Goal: Task Accomplishment & Management: Complete application form

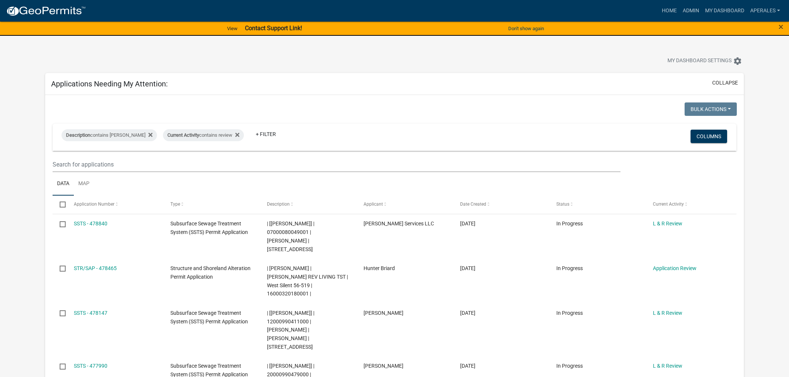
select select "3: 100"
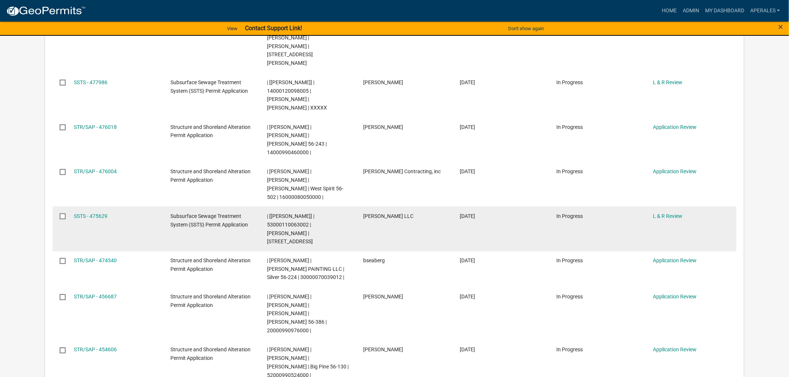
scroll to position [331, 0]
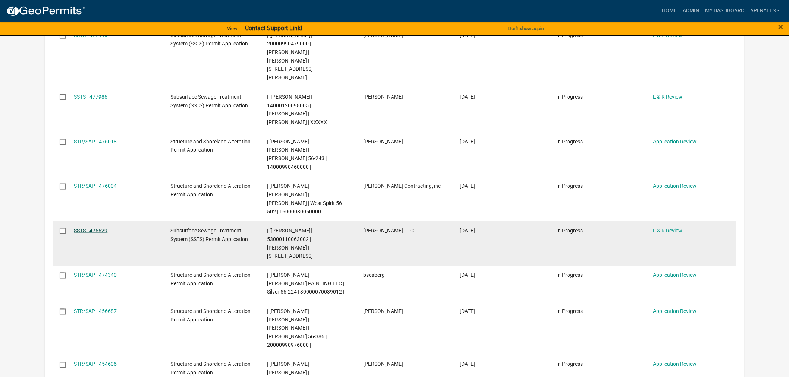
click at [91, 228] on link "SSTS - 475629" at bounding box center [91, 231] width 34 height 6
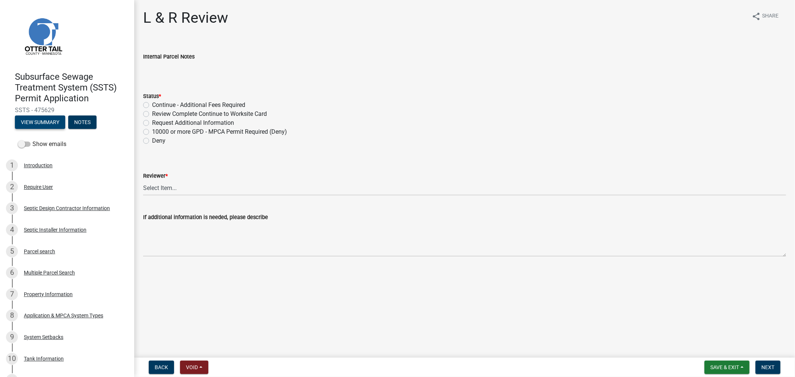
click at [49, 123] on button "View Summary" at bounding box center [40, 122] width 50 height 13
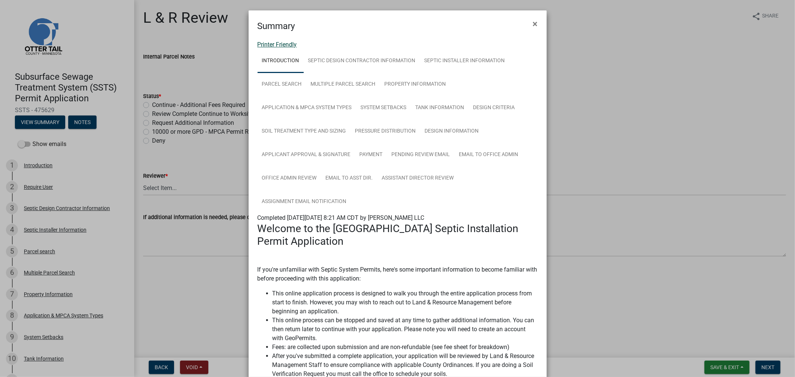
click at [266, 45] on link "Printer Friendly" at bounding box center [278, 44] width 40 height 7
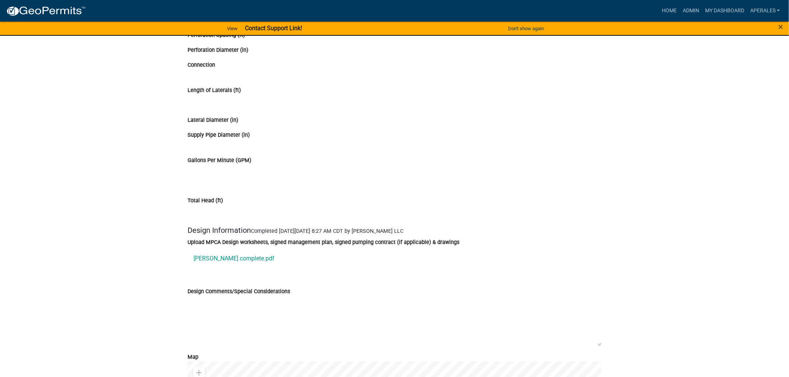
scroll to position [3450, 0]
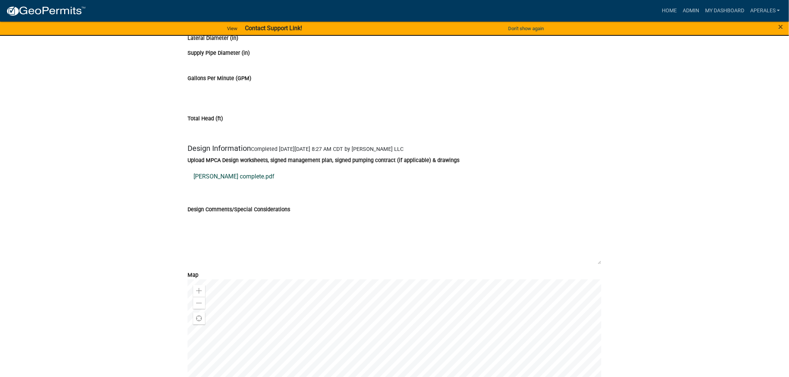
click at [217, 186] on link "Langlie complete.pdf" at bounding box center [395, 177] width 414 height 18
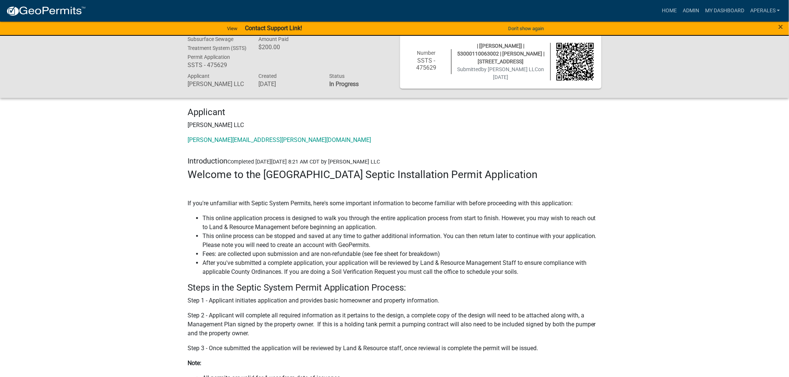
scroll to position [0, 0]
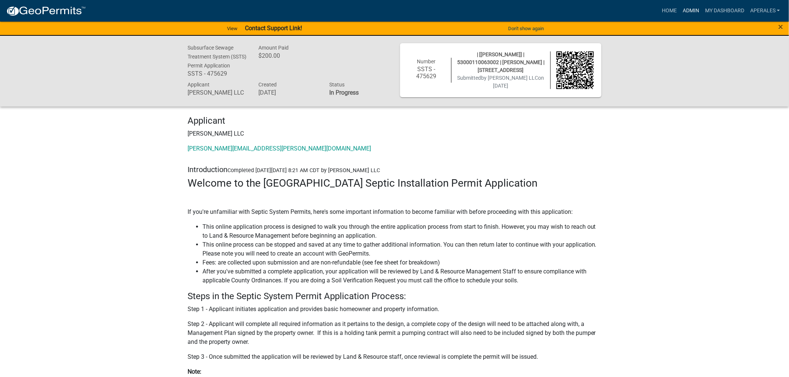
click at [681, 5] on link "Admin" at bounding box center [691, 11] width 22 height 14
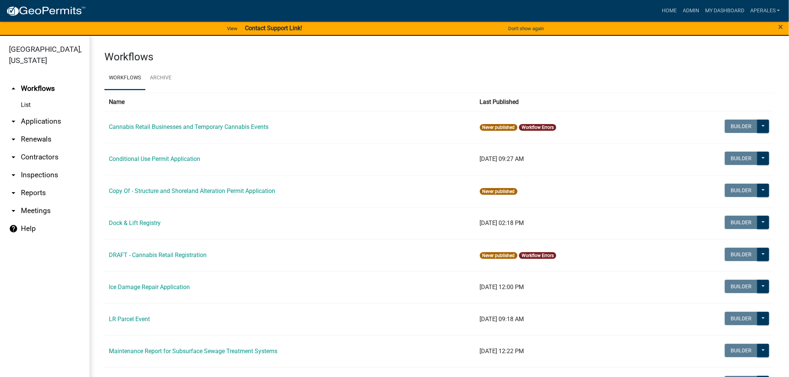
click at [30, 122] on link "arrow_drop_down Applications" at bounding box center [44, 122] width 89 height 18
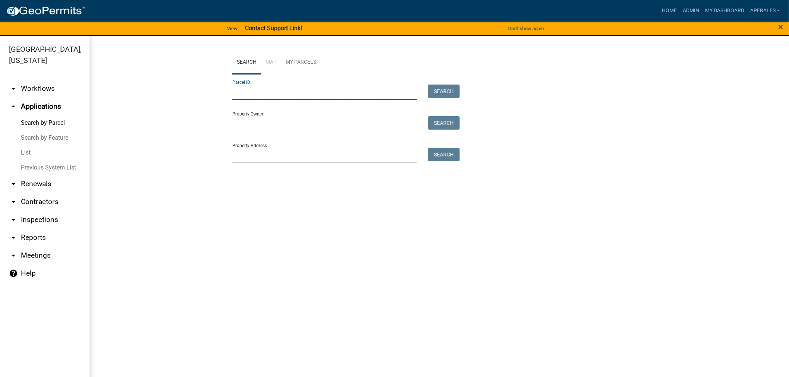
click at [299, 89] on input "Parcel ID:" at bounding box center [324, 92] width 185 height 15
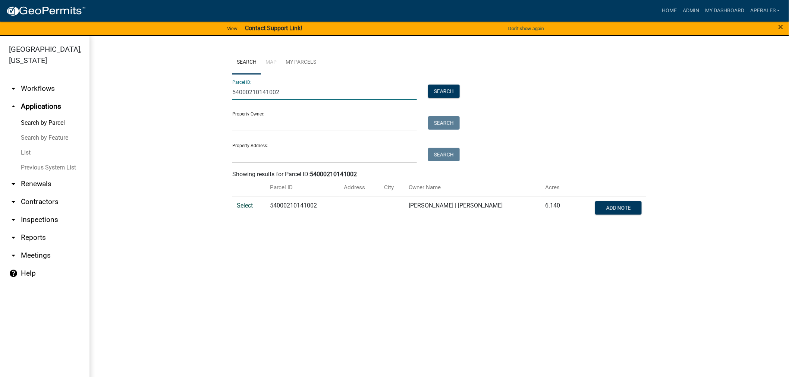
type input "54000210141002"
click at [245, 203] on span "Select" at bounding box center [245, 205] width 16 height 7
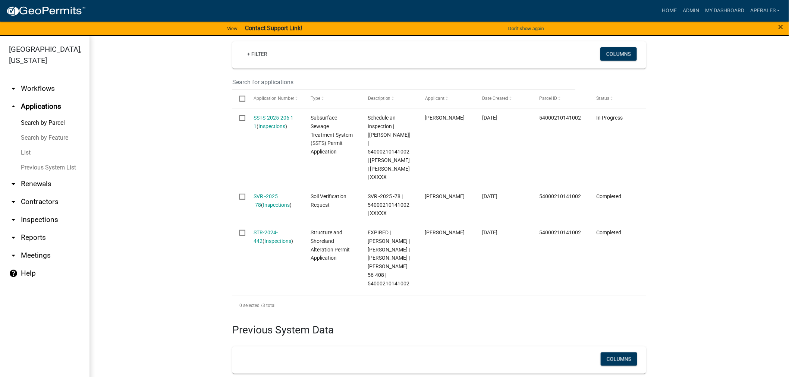
scroll to position [166, 0]
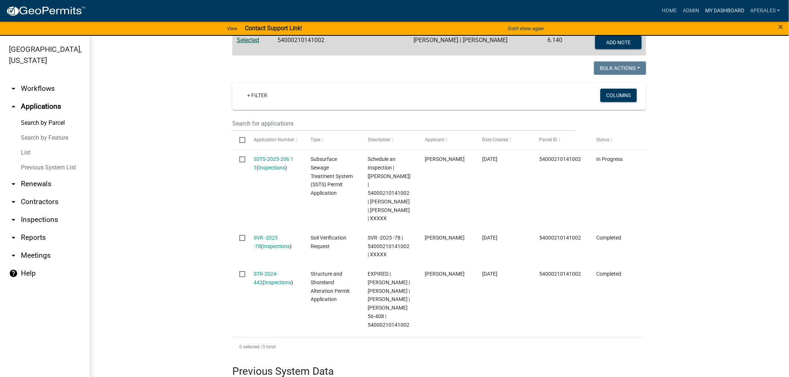
click at [721, 9] on link "My Dashboard" at bounding box center [724, 11] width 45 height 14
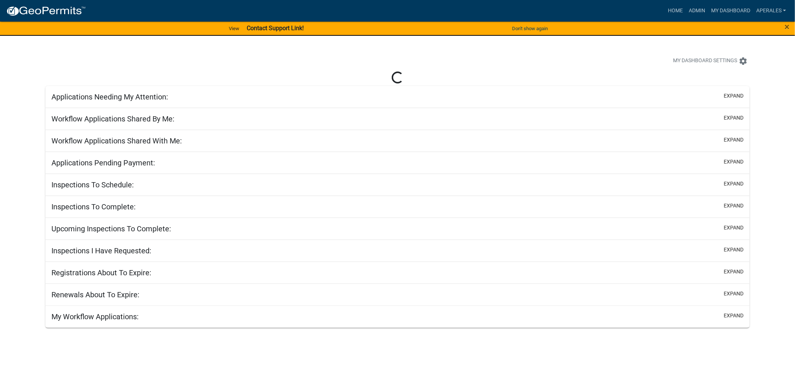
select select "3: 100"
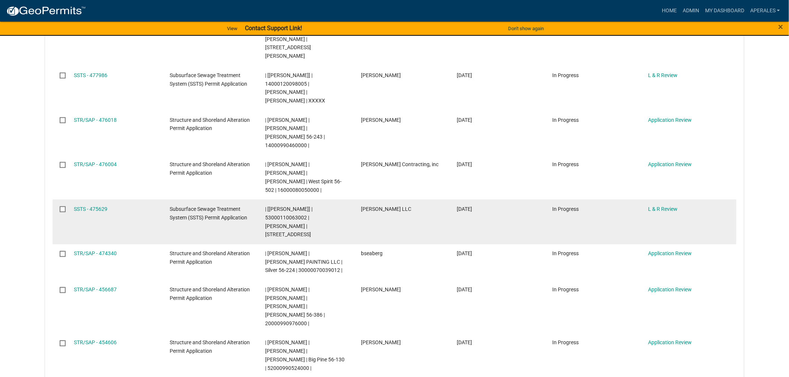
scroll to position [373, 0]
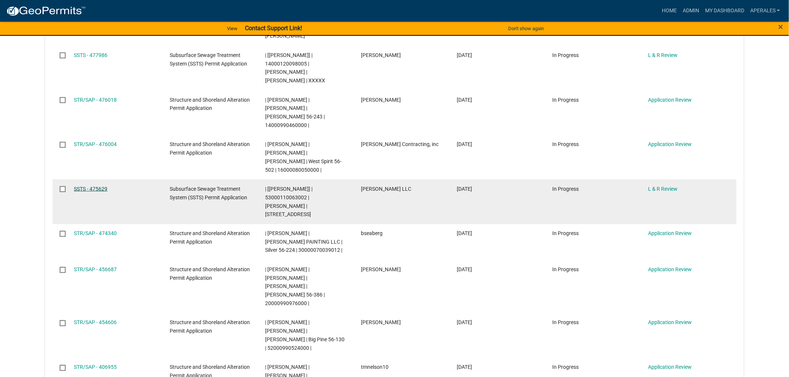
click at [91, 186] on link "SSTS - 475629" at bounding box center [91, 189] width 34 height 6
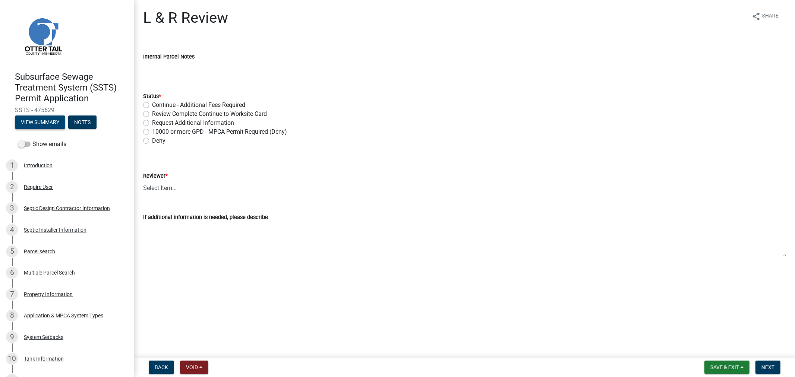
click at [42, 119] on button "View Summary" at bounding box center [40, 122] width 50 height 13
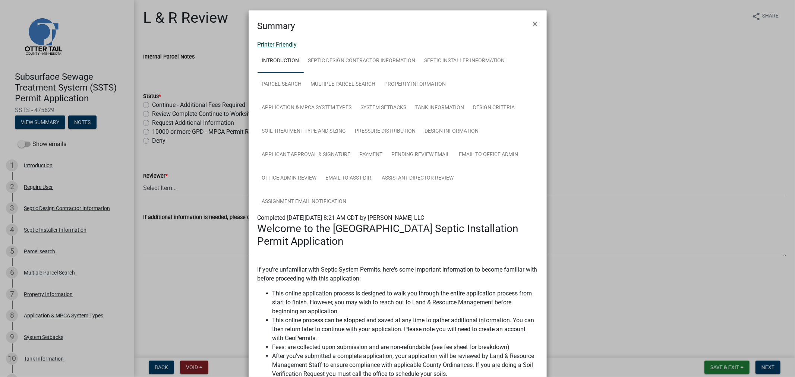
click at [274, 41] on link "Printer Friendly" at bounding box center [278, 44] width 40 height 7
click at [533, 24] on span "×" at bounding box center [535, 24] width 5 height 10
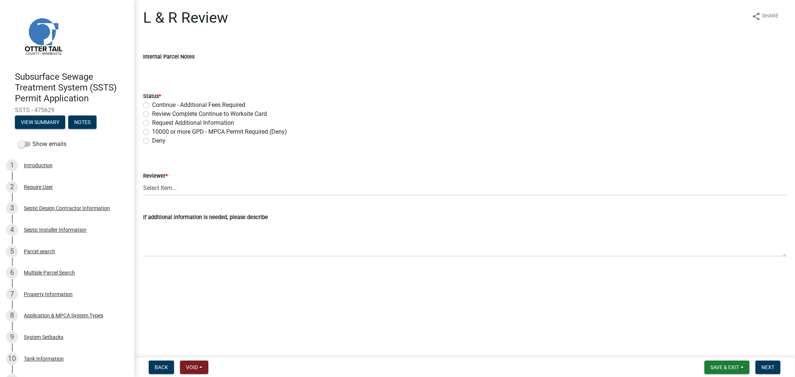
click at [152, 114] on label "Review Complete Continue to Worksite Card" at bounding box center [209, 114] width 115 height 9
click at [152, 114] on input "Review Complete Continue to Worksite Card" at bounding box center [154, 112] width 5 height 5
radio input "true"
click at [164, 188] on select "Select Item... [PERSON_NAME] [PERSON_NAME] [PERSON_NAME] [PERSON_NAME] [PERSON_…" at bounding box center [464, 187] width 643 height 15
click at [143, 180] on select "Select Item... [PERSON_NAME] [PERSON_NAME] [PERSON_NAME] [PERSON_NAME] [PERSON_…" at bounding box center [464, 187] width 643 height 15
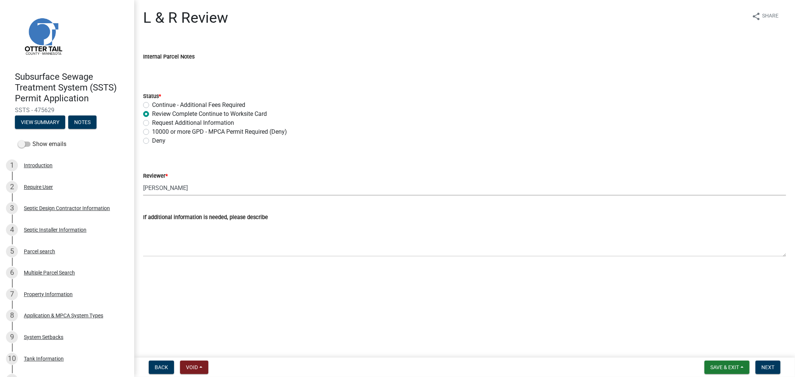
select select "9c3b6904-81c6-453c-afae-16c55a593472"
click at [766, 368] on span "Next" at bounding box center [768, 368] width 13 height 6
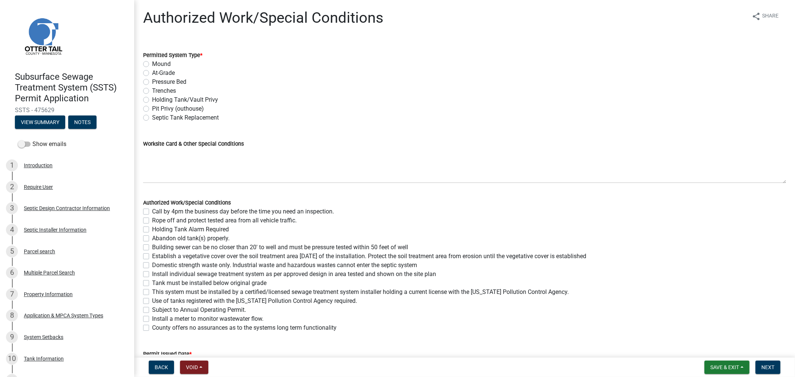
click at [144, 94] on div "Trenches" at bounding box center [464, 90] width 643 height 9
click at [152, 91] on label "Trenches" at bounding box center [164, 90] width 24 height 9
click at [152, 91] on input "Trenches" at bounding box center [154, 88] width 5 height 5
radio input "true"
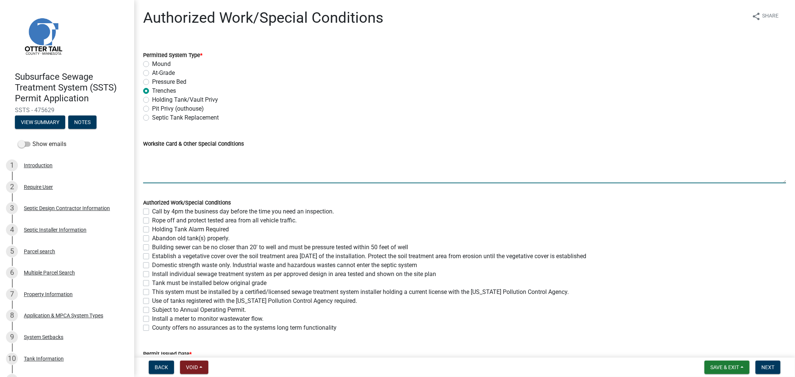
click at [165, 160] on textarea "Worksite Card & Other Special Conditions" at bounding box center [464, 165] width 643 height 35
type textarea "T"
type textarea "1500 Gallon Septic Tank Type I Gravity Trenches 34 HC Chambers Broken into 15% …"
click at [152, 213] on label "Call by 4pm the business day before the time you need an inspection." at bounding box center [243, 211] width 182 height 9
click at [152, 212] on input "Call by 4pm the business day before the time you need an inspection." at bounding box center [154, 209] width 5 height 5
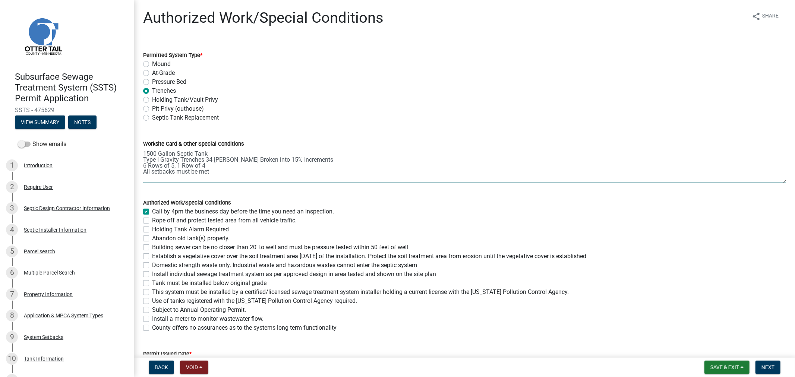
checkbox input "true"
checkbox input "false"
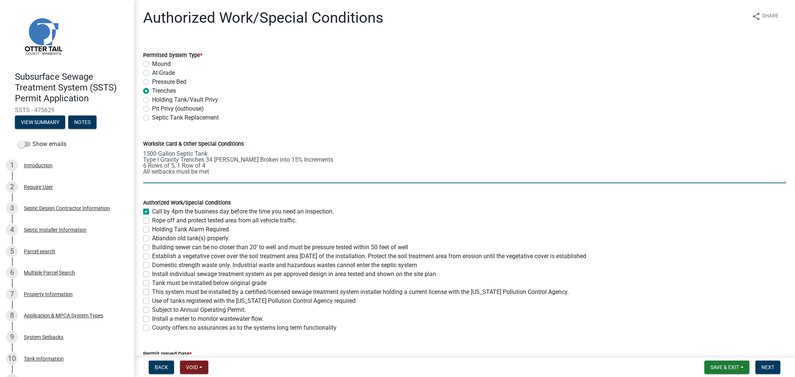
checkbox input "false"
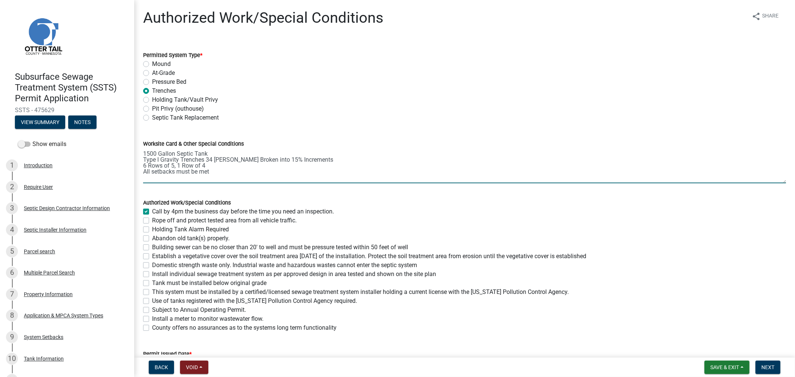
checkbox input "false"
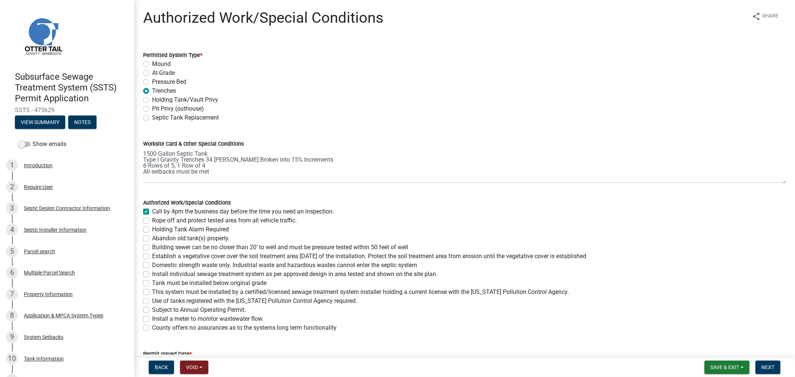
click at [152, 222] on label "Rope off and protect tested area from all vehicle traffic." at bounding box center [224, 220] width 145 height 9
click at [152, 221] on input "Rope off and protect tested area from all vehicle traffic." at bounding box center [154, 218] width 5 height 5
checkbox input "true"
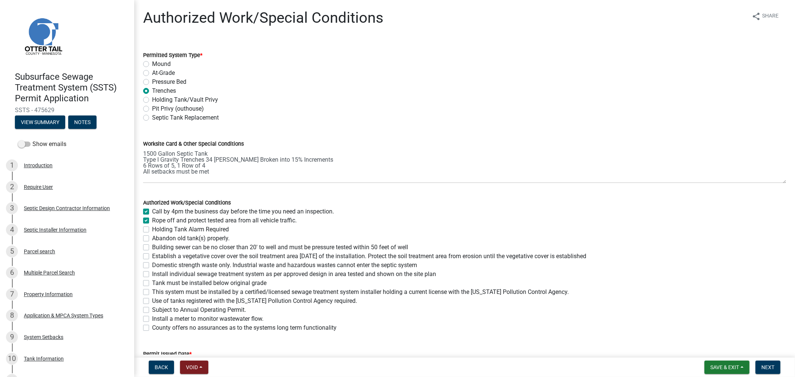
checkbox input "false"
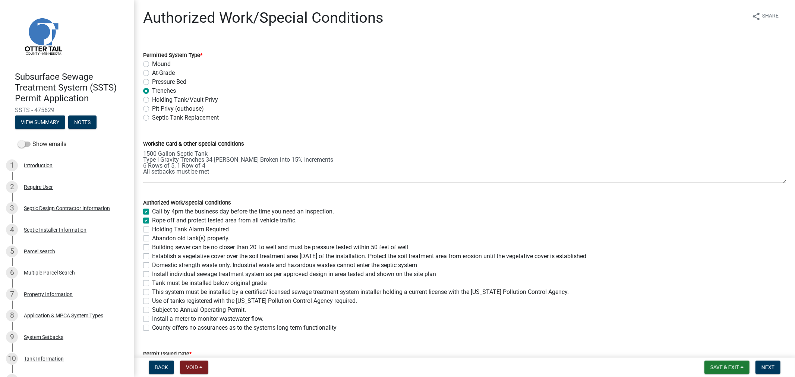
checkbox input "false"
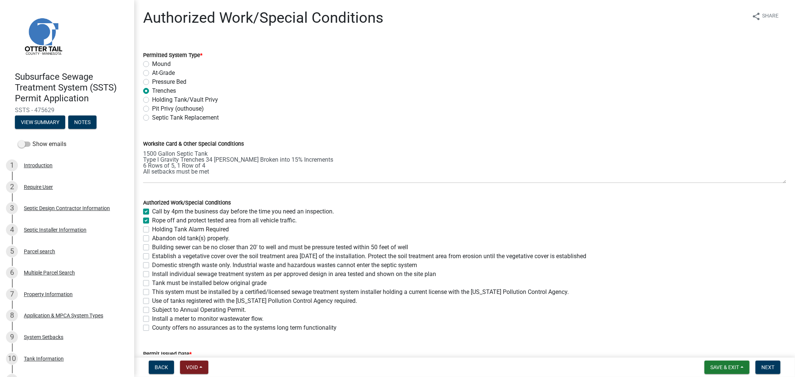
checkbox input "false"
click at [152, 239] on label "Abandon old tank(s) properly." at bounding box center [191, 238] width 78 height 9
click at [152, 239] on input "Abandon old tank(s) properly." at bounding box center [154, 236] width 5 height 5
checkbox input "true"
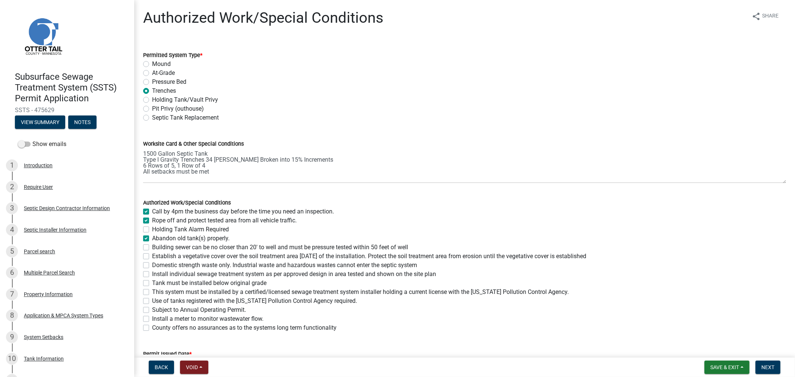
checkbox input "true"
checkbox input "false"
checkbox input "true"
checkbox input "false"
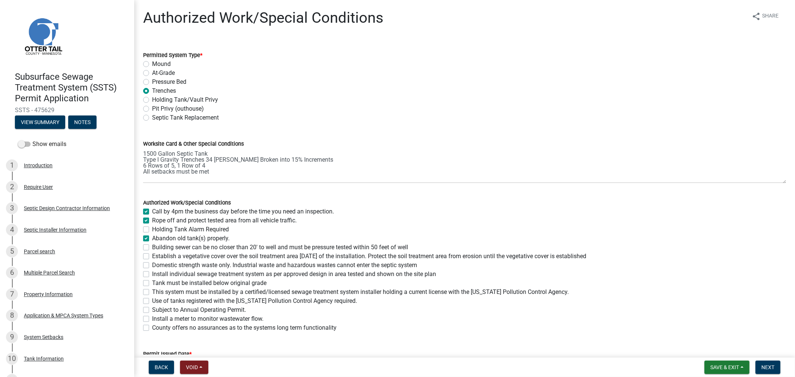
checkbox input "false"
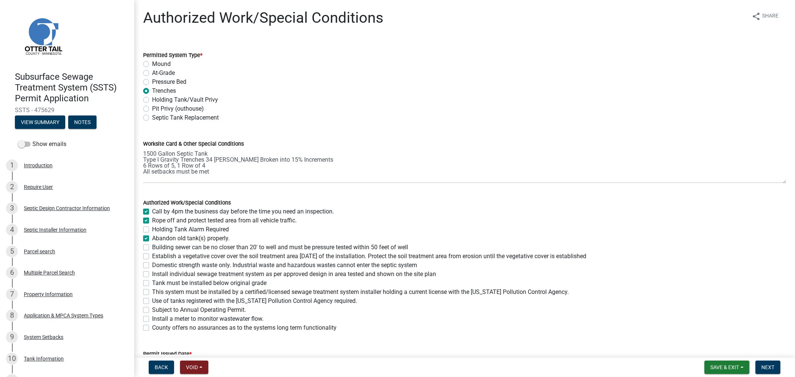
checkbox input "false"
click at [152, 248] on label "Building sewer can be no closer than 20' to well and must be pressure tested wi…" at bounding box center [280, 247] width 256 height 9
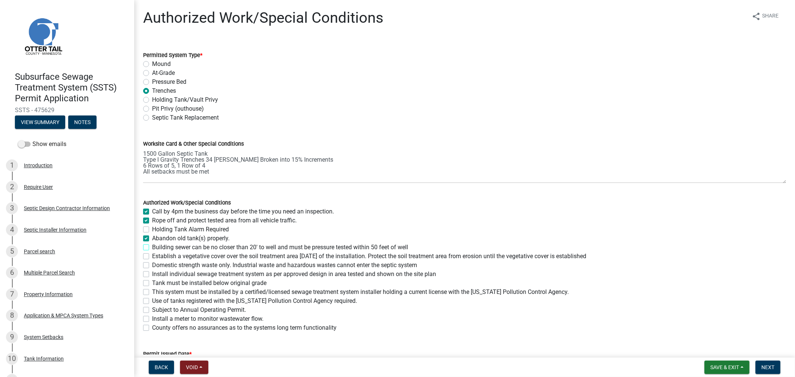
click at [152, 248] on input "Building sewer can be no closer than 20' to well and must be pressure tested wi…" at bounding box center [154, 245] width 5 height 5
checkbox input "true"
checkbox input "false"
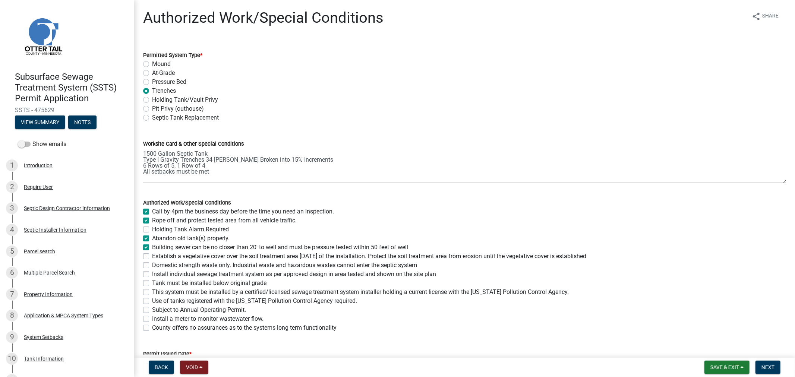
checkbox input "true"
checkbox input "false"
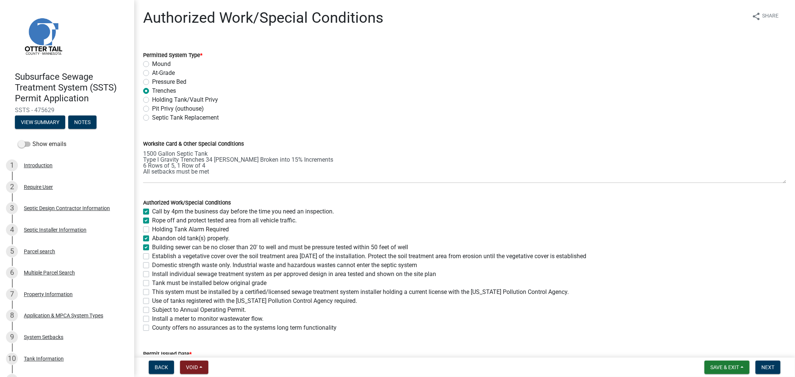
checkbox input "false"
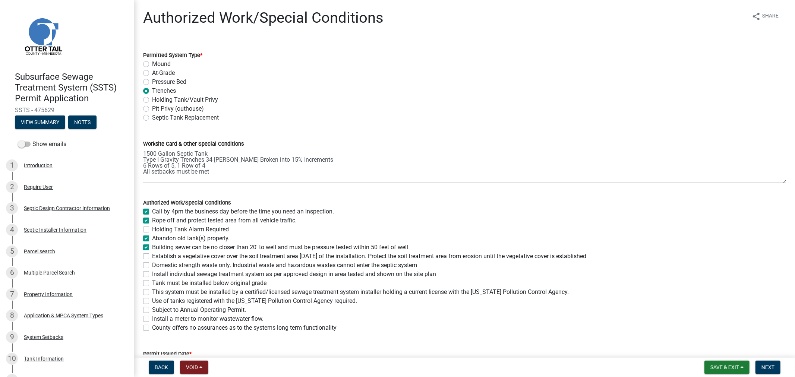
checkbox input "false"
click at [152, 253] on label "Establish a vegetative cover over the soil treatment area [DATE] of the install…" at bounding box center [369, 256] width 434 height 9
click at [152, 253] on input "Establish a vegetative cover over the soil treatment area [DATE] of the install…" at bounding box center [154, 254] width 5 height 5
checkbox input "true"
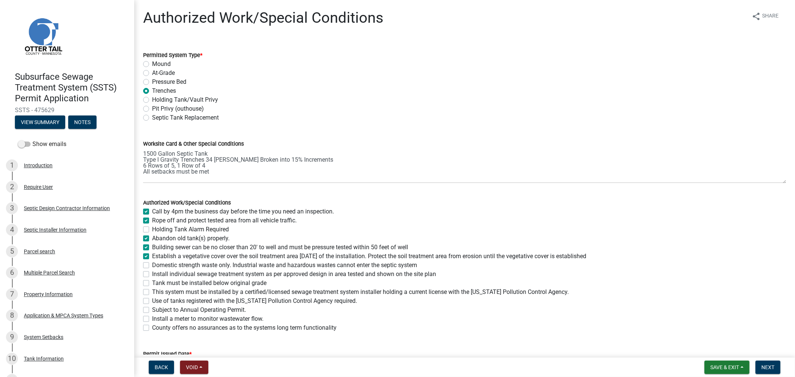
checkbox input "true"
checkbox input "false"
checkbox input "true"
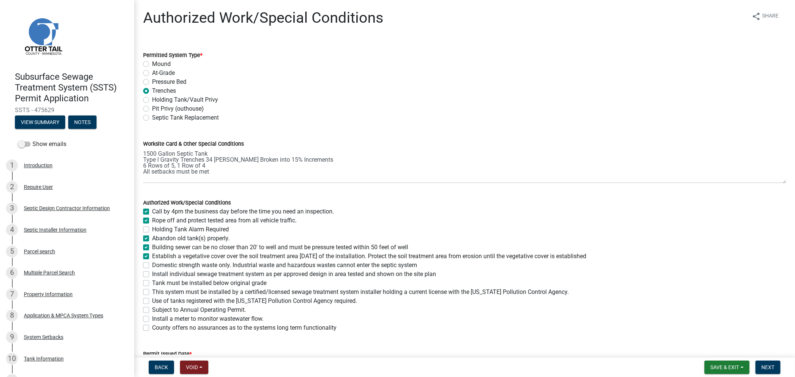
checkbox input "false"
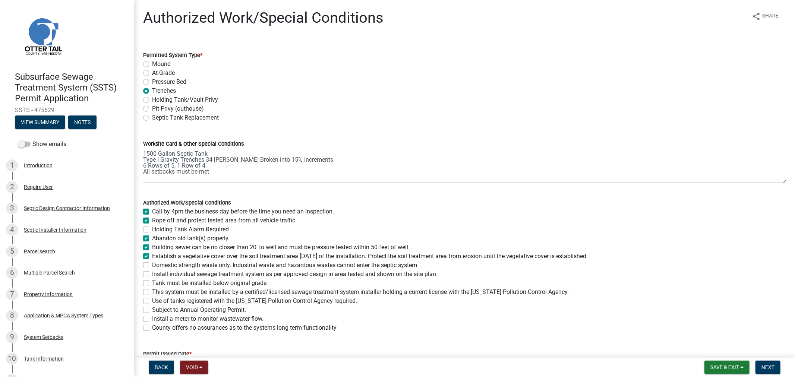
checkbox input "false"
click at [152, 265] on label "Domestic strength waste only. Industrial waste and hazardous wastes cannot ente…" at bounding box center [284, 265] width 265 height 9
click at [152, 265] on input "Domestic strength waste only. Industrial waste and hazardous wastes cannot ente…" at bounding box center [154, 263] width 5 height 5
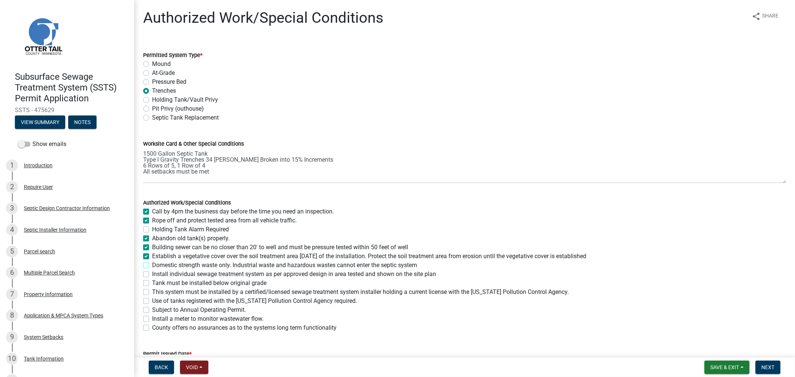
checkbox input "true"
checkbox input "false"
checkbox input "true"
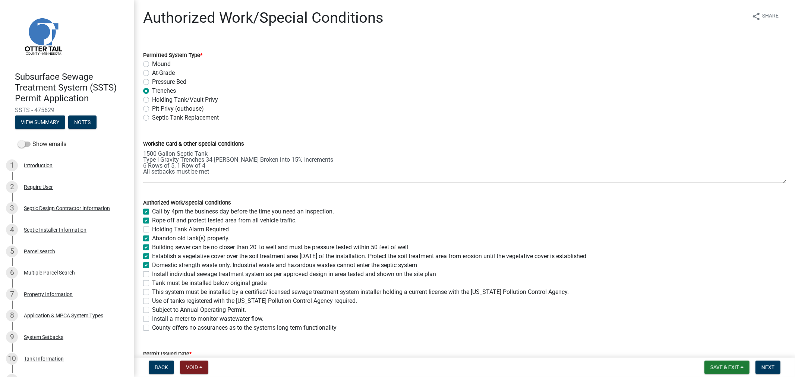
checkbox input "true"
checkbox input "false"
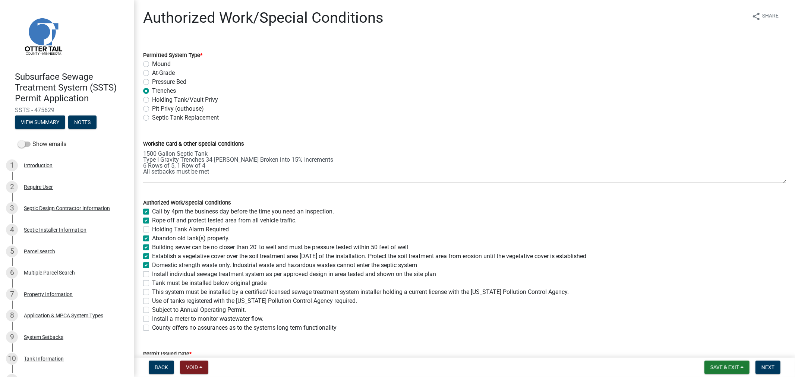
checkbox input "false"
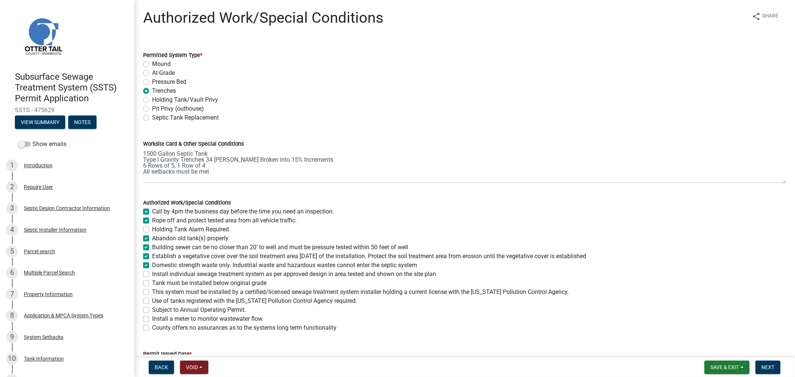
click at [152, 274] on label "Install individual sewage treatment system as per approved design in area teste…" at bounding box center [294, 274] width 284 height 9
click at [152, 274] on input "Install individual sewage treatment system as per approved design in area teste…" at bounding box center [154, 272] width 5 height 5
checkbox input "true"
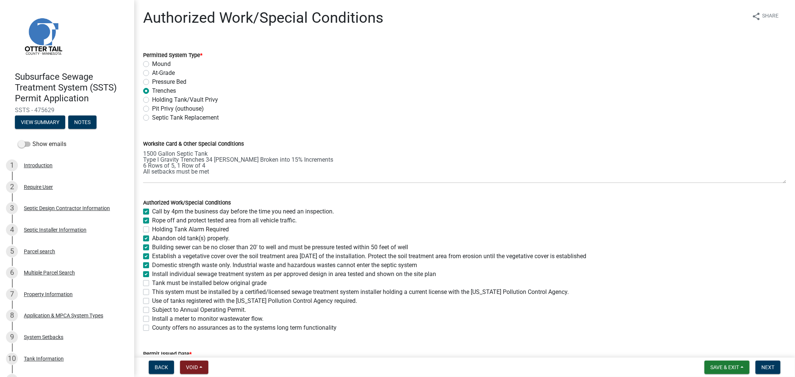
checkbox input "false"
checkbox input "true"
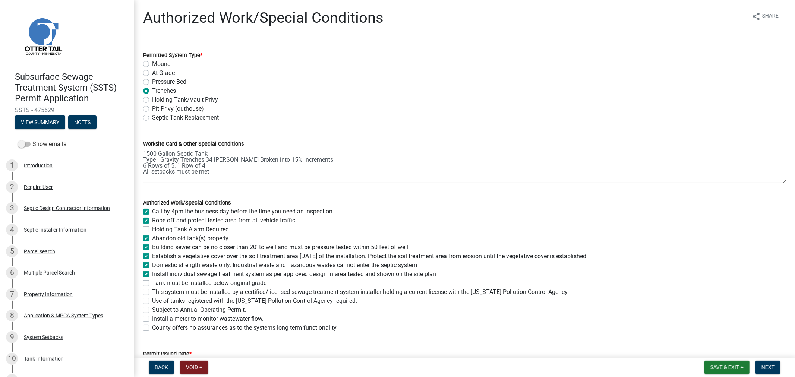
checkbox input "true"
checkbox input "false"
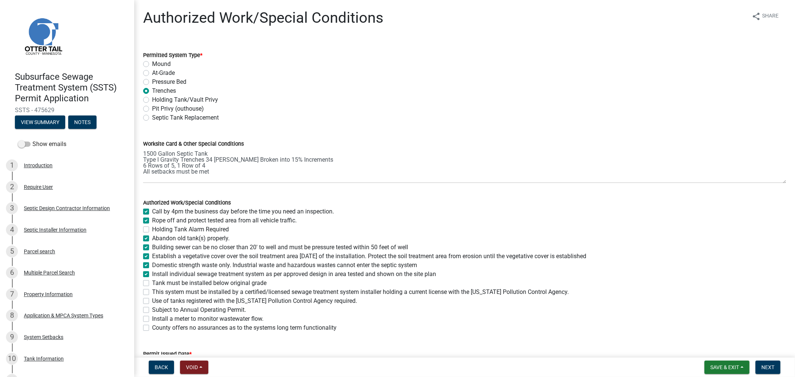
checkbox input "false"
click at [152, 285] on label "Tank must be installed below original grade" at bounding box center [209, 283] width 114 height 9
click at [152, 284] on input "Tank must be installed below original grade" at bounding box center [154, 281] width 5 height 5
checkbox input "true"
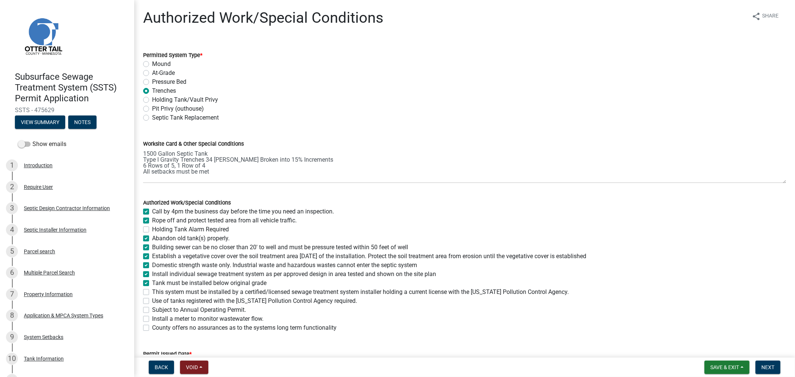
checkbox input "true"
checkbox input "false"
checkbox input "true"
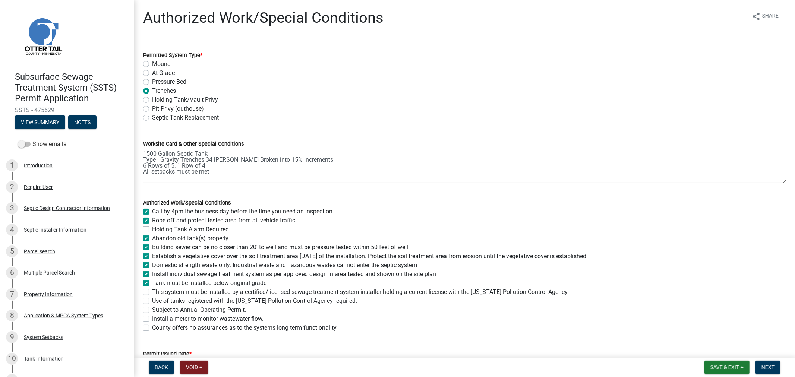
checkbox input "true"
checkbox input "false"
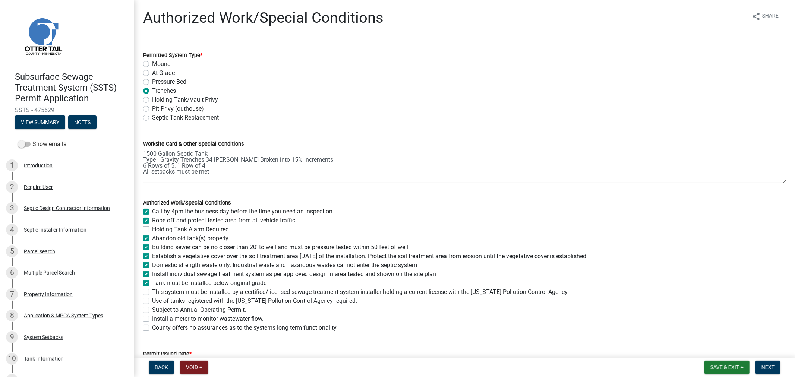
checkbox input "false"
click at [152, 291] on label "This system must be installed by a certified/licensed sewage treatment system i…" at bounding box center [360, 292] width 417 height 9
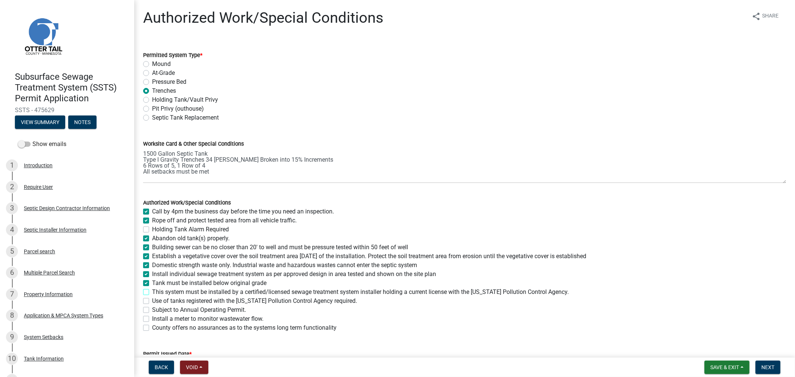
click at [152, 291] on input "This system must be installed by a certified/licensed sewage treatment system i…" at bounding box center [154, 290] width 5 height 5
checkbox input "true"
checkbox input "false"
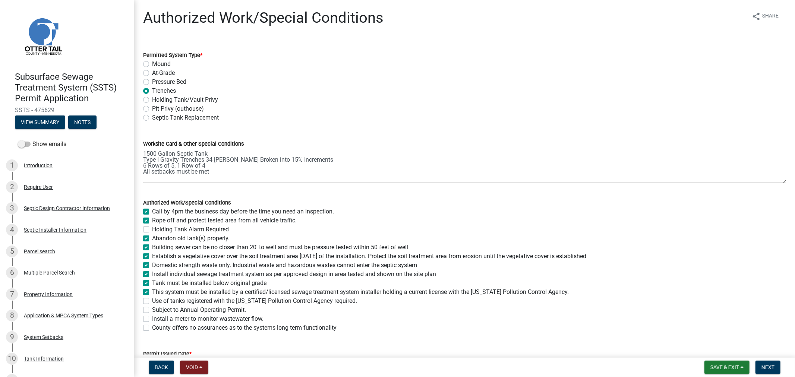
checkbox input "true"
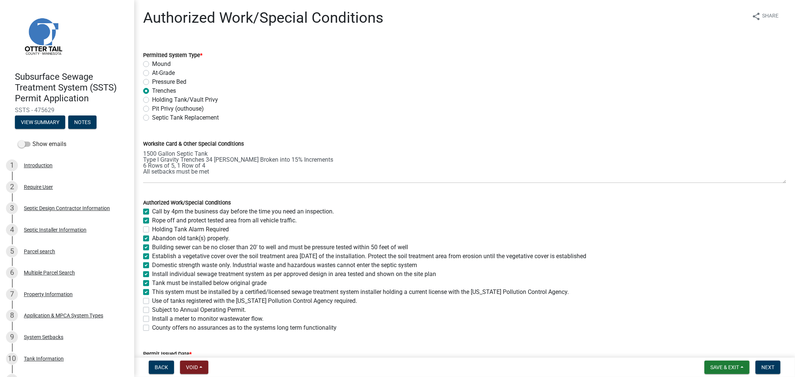
checkbox input "true"
checkbox input "false"
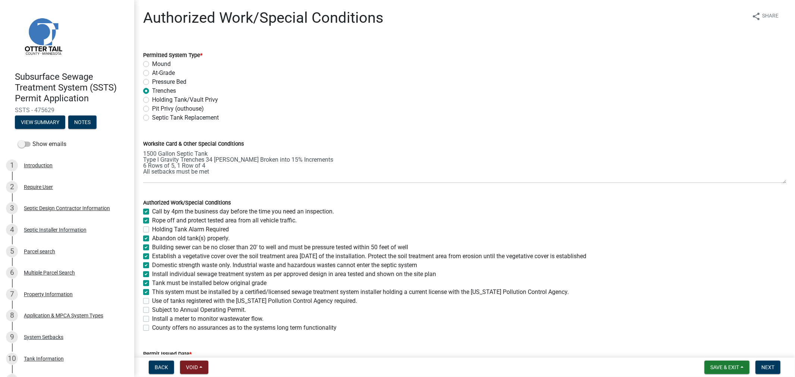
checkbox input "false"
click at [152, 298] on label "Use of tanks registered with the [US_STATE] Pollution Control Agency required." at bounding box center [254, 301] width 205 height 9
click at [152, 298] on input "Use of tanks registered with the [US_STATE] Pollution Control Agency required." at bounding box center [154, 299] width 5 height 5
checkbox input "true"
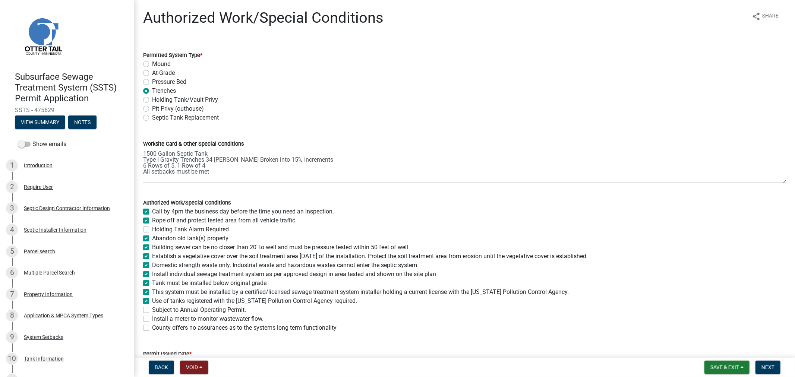
checkbox input "true"
checkbox input "false"
checkbox input "true"
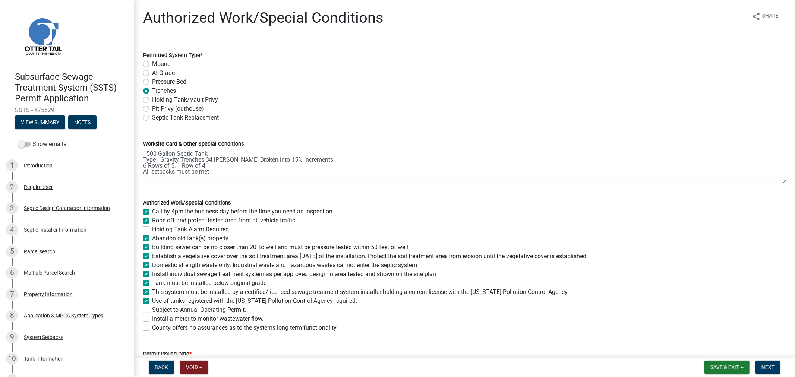
checkbox input "true"
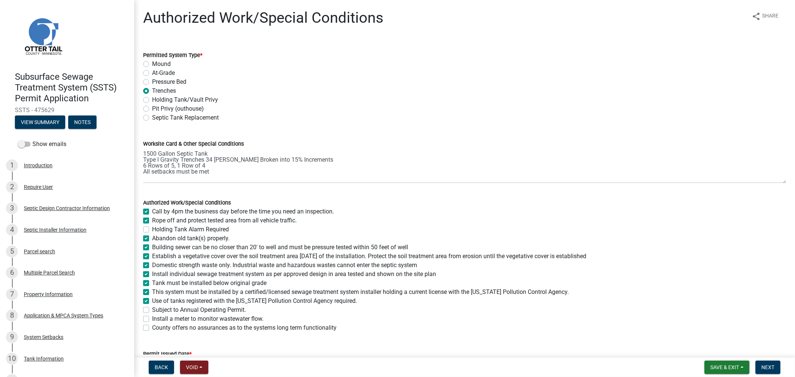
checkbox input "false"
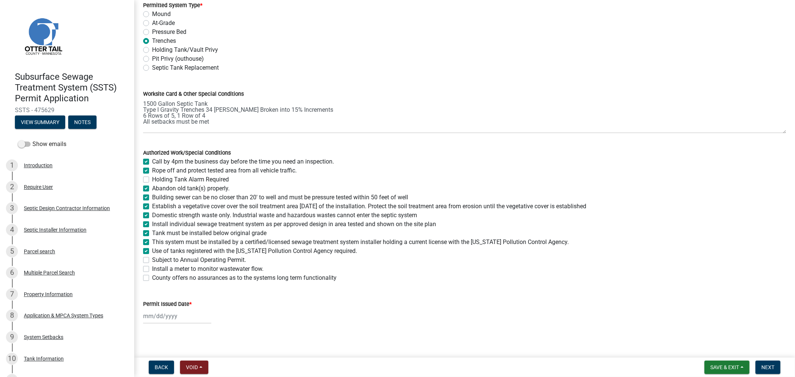
scroll to position [54, 0]
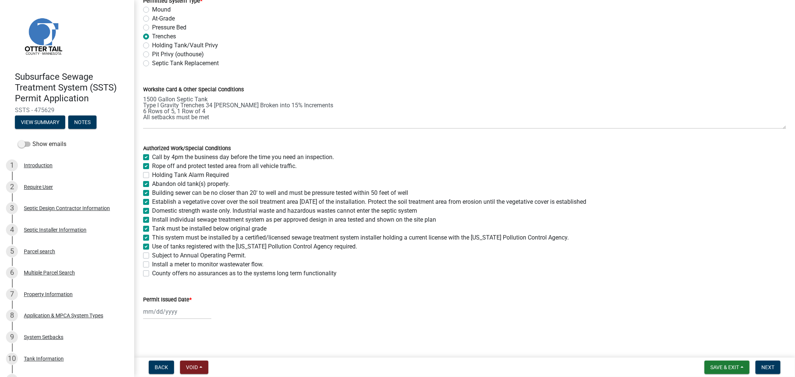
click at [164, 309] on div at bounding box center [177, 311] width 68 height 15
select select "9"
select select "2025"
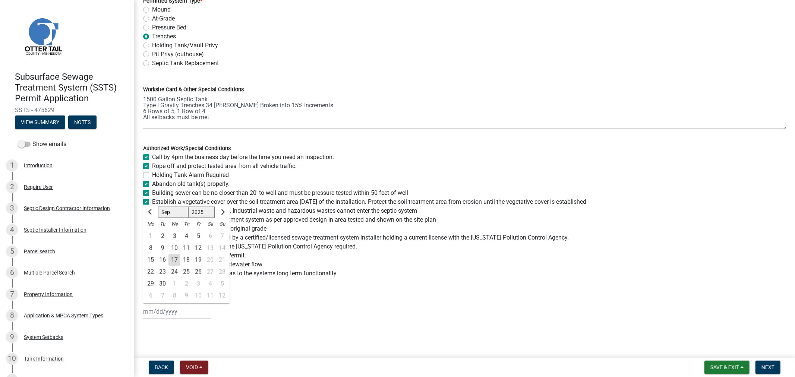
click at [176, 262] on div "17" at bounding box center [174, 260] width 12 height 12
type input "[DATE]"
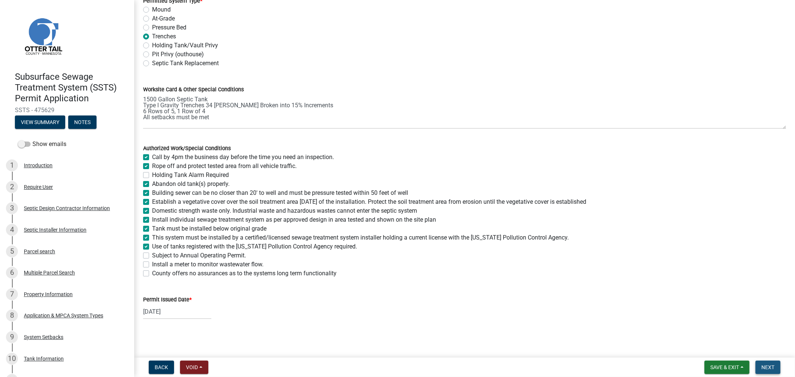
click at [777, 369] on button "Next" at bounding box center [768, 367] width 25 height 13
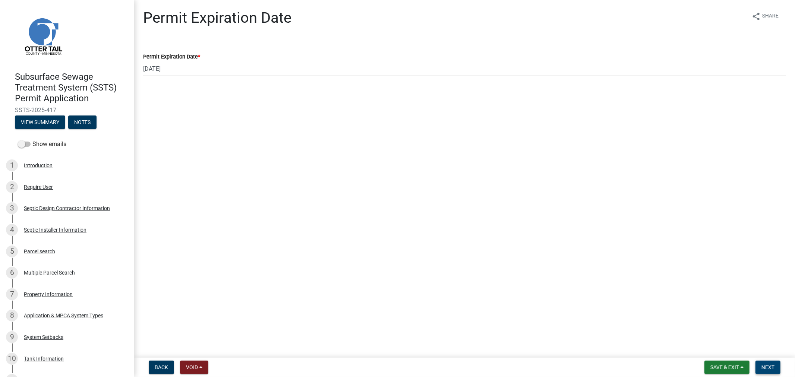
click at [763, 365] on span "Next" at bounding box center [768, 368] width 13 height 6
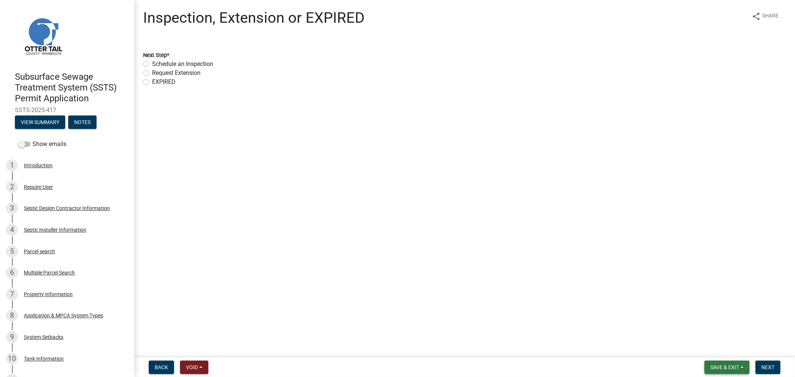
click at [735, 369] on span "Save & Exit" at bounding box center [725, 368] width 29 height 6
click at [724, 349] on button "Save & Exit" at bounding box center [720, 348] width 60 height 18
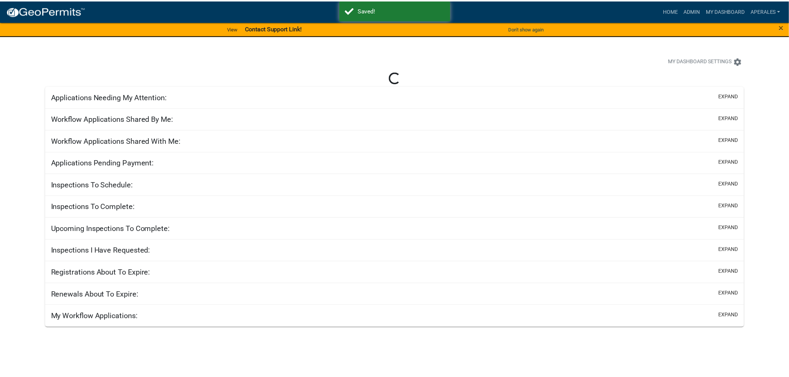
select select "3: 100"
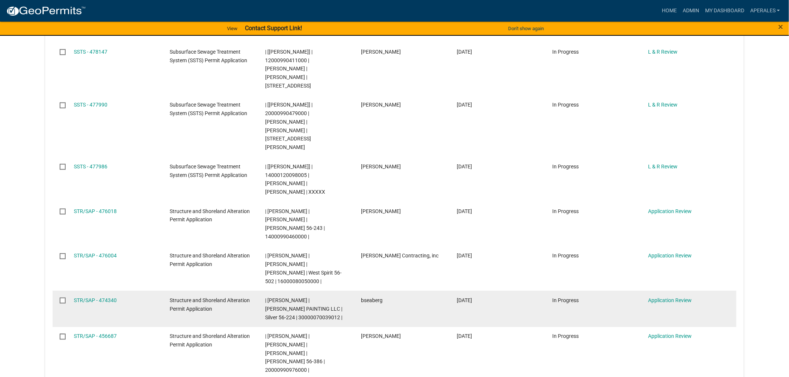
scroll to position [248, 0]
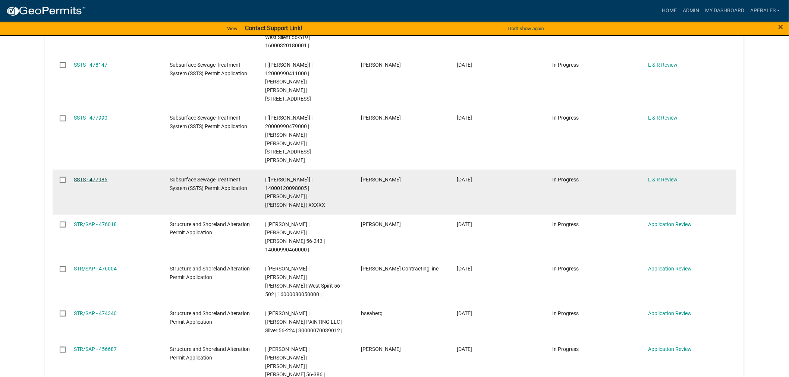
click at [97, 177] on link "SSTS - 477986" at bounding box center [91, 180] width 34 height 6
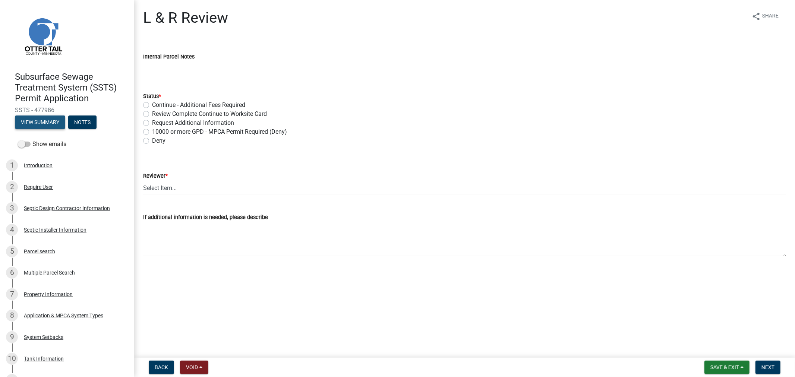
click at [39, 121] on button "View Summary" at bounding box center [40, 122] width 50 height 13
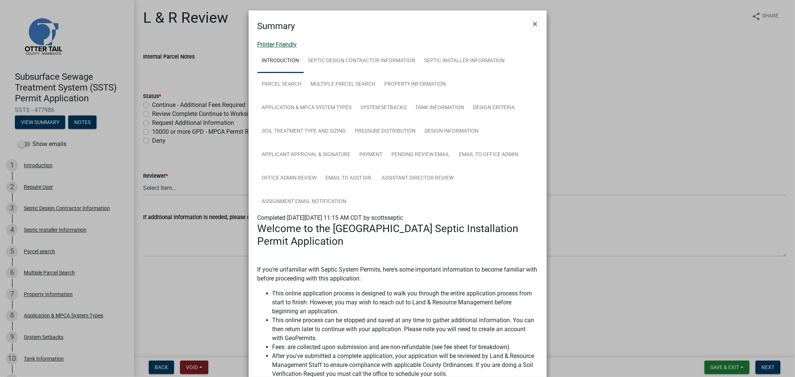
click at [265, 42] on link "Printer Friendly" at bounding box center [278, 44] width 40 height 7
click at [533, 25] on span "×" at bounding box center [535, 24] width 5 height 10
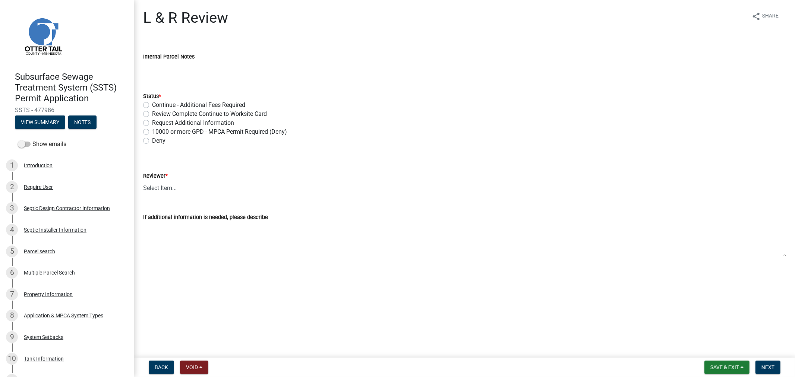
click at [152, 116] on label "Review Complete Continue to Worksite Card" at bounding box center [209, 114] width 115 height 9
click at [152, 114] on input "Review Complete Continue to Worksite Card" at bounding box center [154, 112] width 5 height 5
radio input "true"
click at [159, 181] on select "Select Item... [PERSON_NAME] [PERSON_NAME] [PERSON_NAME] [PERSON_NAME] [PERSON_…" at bounding box center [464, 187] width 643 height 15
click at [143, 180] on select "Select Item... [PERSON_NAME] [PERSON_NAME] [PERSON_NAME] [PERSON_NAME] [PERSON_…" at bounding box center [464, 187] width 643 height 15
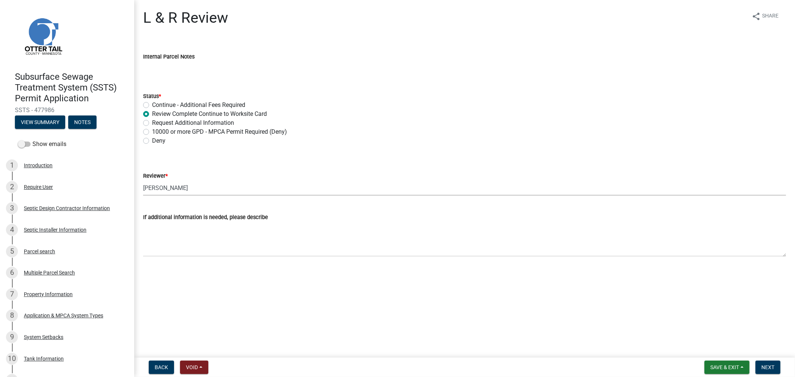
select select "9c3b6904-81c6-453c-afae-16c55a593472"
click at [768, 371] on button "Next" at bounding box center [768, 367] width 25 height 13
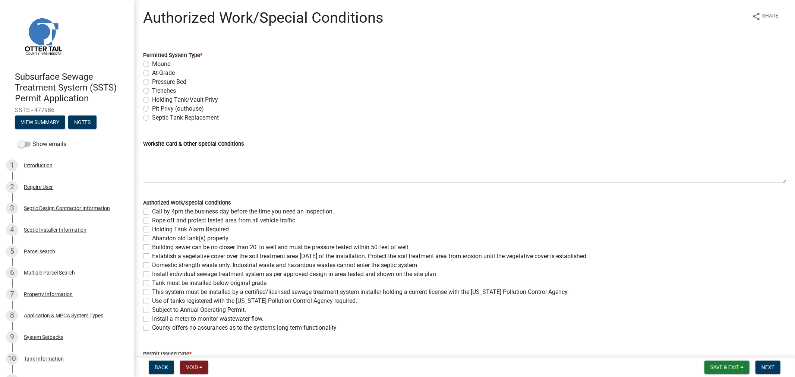
click at [152, 64] on label "Mound" at bounding box center [161, 64] width 19 height 9
click at [152, 64] on input "Mound" at bounding box center [154, 62] width 5 height 5
radio input "true"
click at [152, 97] on label "Holding Tank/Vault Privy" at bounding box center [185, 99] width 66 height 9
click at [152, 97] on input "Holding Tank/Vault Privy" at bounding box center [154, 97] width 5 height 5
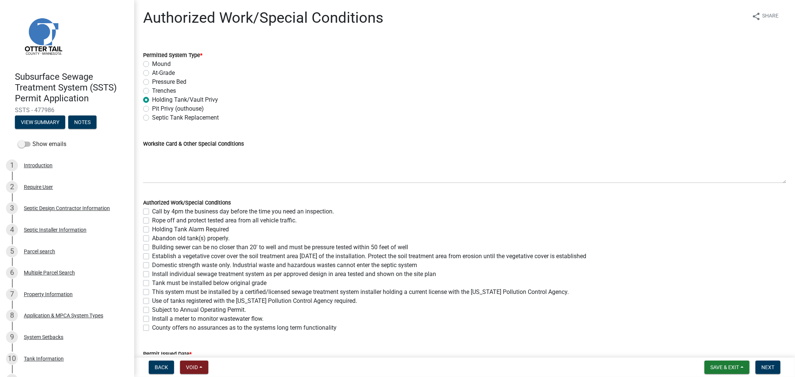
radio input "true"
click at [152, 64] on label "Mound" at bounding box center [161, 64] width 19 height 9
click at [152, 64] on input "Mound" at bounding box center [154, 62] width 5 height 5
radio input "true"
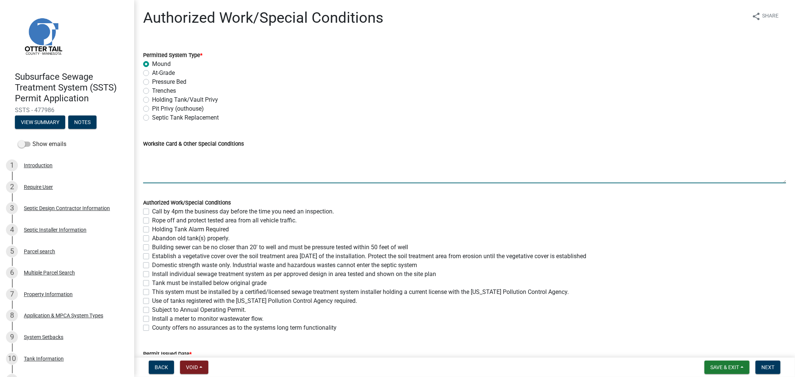
click at [207, 162] on textarea "Worksite Card & Other Special Conditions" at bounding box center [464, 165] width 643 height 35
click at [205, 158] on textarea "1500/2 Septic Tank 625 Gallon Lift Tank 1500 Gallon Holding Tank (for shop)" at bounding box center [464, 165] width 643 height 35
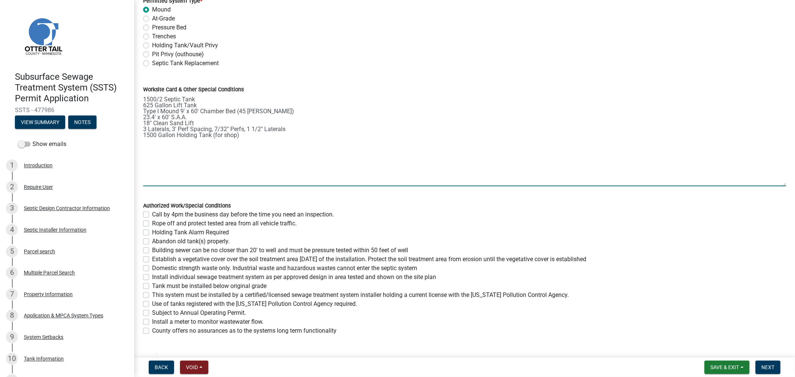
drag, startPoint x: 777, startPoint y: 126, endPoint x: 790, endPoint y: 184, distance: 59.5
click at [790, 184] on main "Authorized Work/Special Conditions share Share Permitted System Type * Mound At…" at bounding box center [464, 177] width 661 height 355
click at [247, 137] on textarea "1500/2 Septic Tank 625 Gallon Lift Tank Type I Mound 9' x 60' Chamber Bed (45 L…" at bounding box center [464, 140] width 643 height 92
type textarea "1500/2 Septic Tank 625 Gallon Lift Tank Type I Mound 9' x 60' Chamber Bed (45 L…"
click at [145, 219] on div "Rope off and protect tested area from all vehicle traffic." at bounding box center [464, 223] width 643 height 9
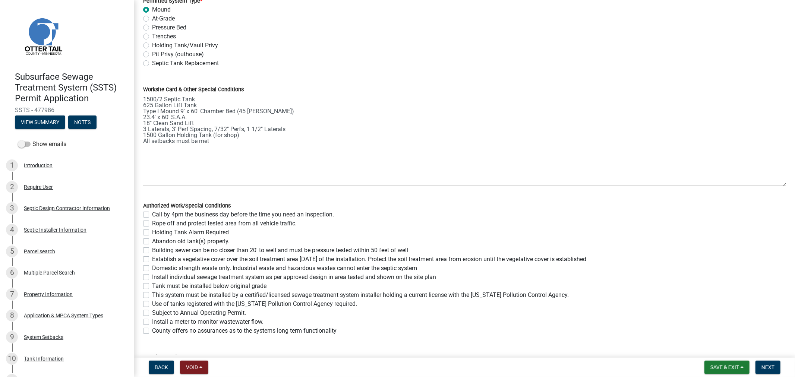
click at [152, 217] on label "Call by 4pm the business day before the time you need an inspection." at bounding box center [243, 214] width 182 height 9
click at [152, 215] on input "Call by 4pm the business day before the time you need an inspection." at bounding box center [154, 212] width 5 height 5
checkbox input "true"
checkbox input "false"
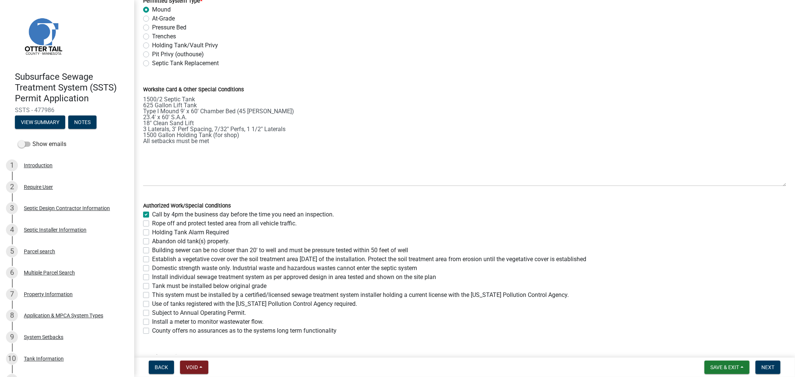
checkbox input "false"
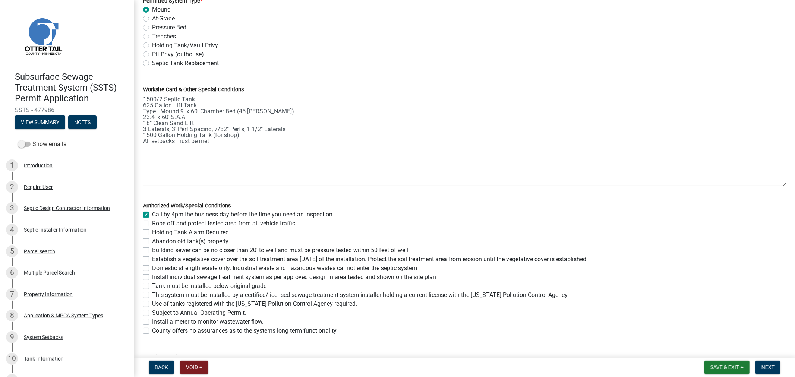
checkbox input "false"
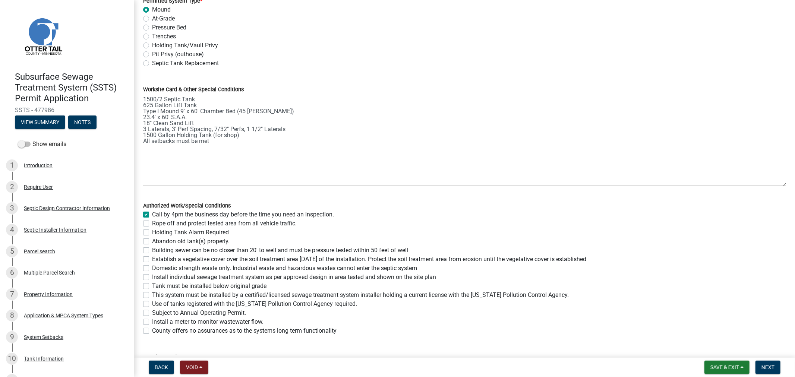
checkbox input "false"
click at [152, 225] on label "Rope off and protect tested area from all vehicle traffic." at bounding box center [224, 223] width 145 height 9
click at [152, 224] on input "Rope off and protect tested area from all vehicle traffic." at bounding box center [154, 221] width 5 height 5
checkbox input "true"
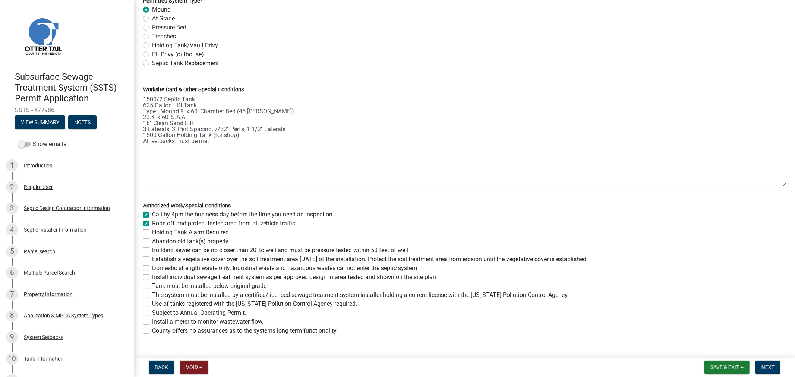
checkbox input "true"
checkbox input "false"
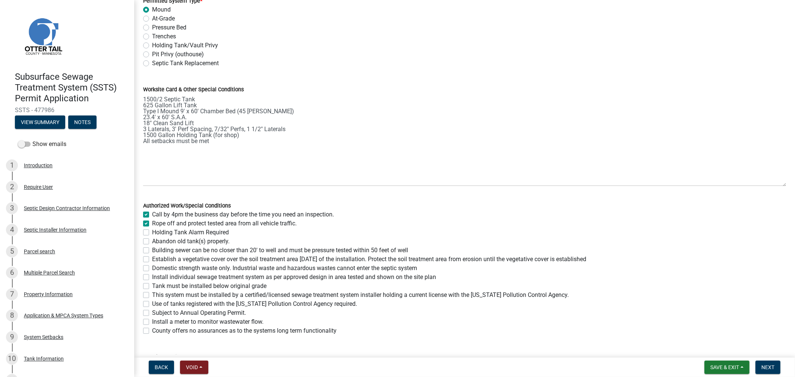
checkbox input "false"
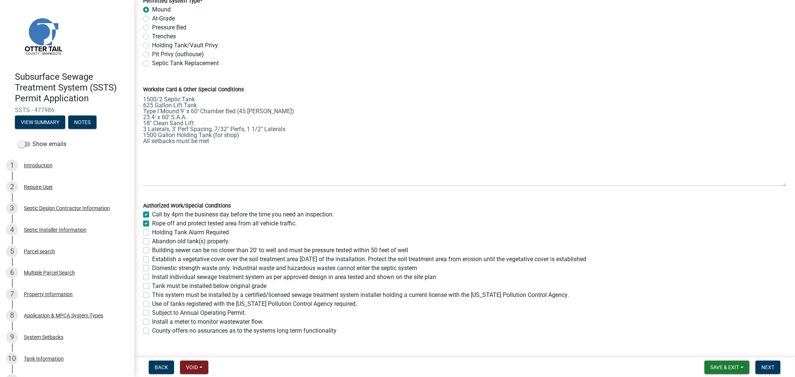
checkbox input "false"
click at [152, 231] on label "Holding Tank Alarm Required" at bounding box center [190, 232] width 77 height 9
click at [152, 231] on input "Holding Tank Alarm Required" at bounding box center [154, 230] width 5 height 5
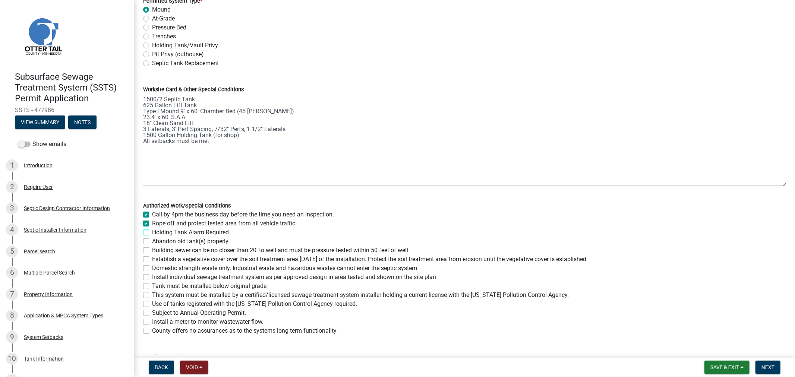
checkbox input "true"
checkbox input "false"
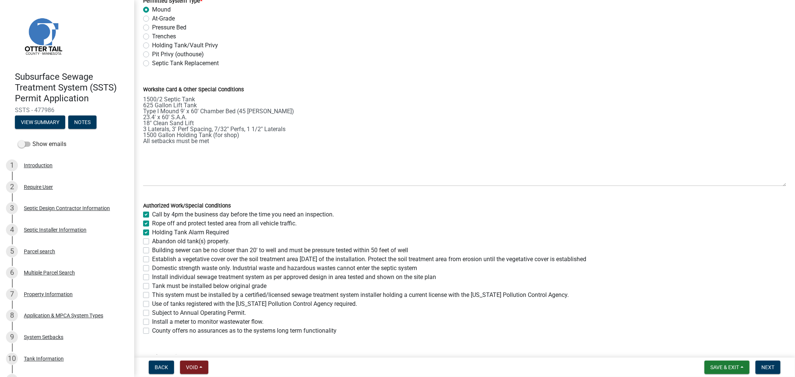
click at [152, 242] on label "Abandon old tank(s) properly." at bounding box center [191, 241] width 78 height 9
click at [152, 242] on input "Abandon old tank(s) properly." at bounding box center [154, 239] width 5 height 5
click at [152, 241] on label "Abandon old tank(s) properly." at bounding box center [191, 241] width 78 height 9
click at [152, 241] on input "Abandon old tank(s) properly." at bounding box center [154, 239] width 5 height 5
click at [152, 249] on label "Building sewer can be no closer than 20' to well and must be pressure tested wi…" at bounding box center [280, 250] width 256 height 9
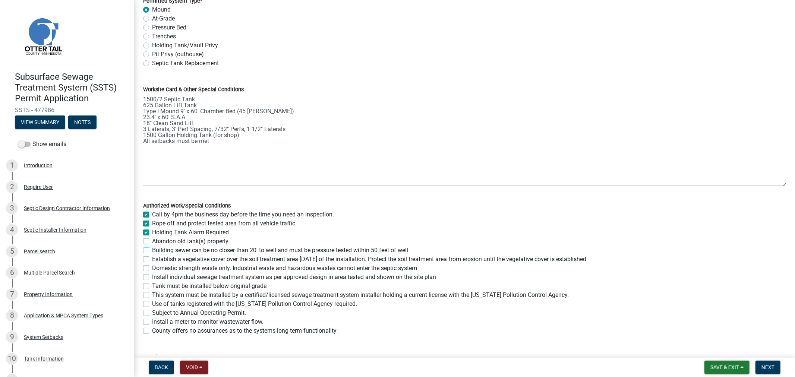
click at [152, 249] on input "Building sewer can be no closer than 20' to well and must be pressure tested wi…" at bounding box center [154, 248] width 5 height 5
click at [152, 258] on label "Establish a vegetative cover over the soil treatment area [DATE] of the install…" at bounding box center [369, 259] width 434 height 9
click at [152, 258] on input "Establish a vegetative cover over the soil treatment area [DATE] of the install…" at bounding box center [154, 257] width 5 height 5
click at [152, 269] on label "Domestic strength waste only. Industrial waste and hazardous wastes cannot ente…" at bounding box center [284, 268] width 265 height 9
click at [152, 269] on input "Domestic strength waste only. Industrial waste and hazardous wastes cannot ente…" at bounding box center [154, 266] width 5 height 5
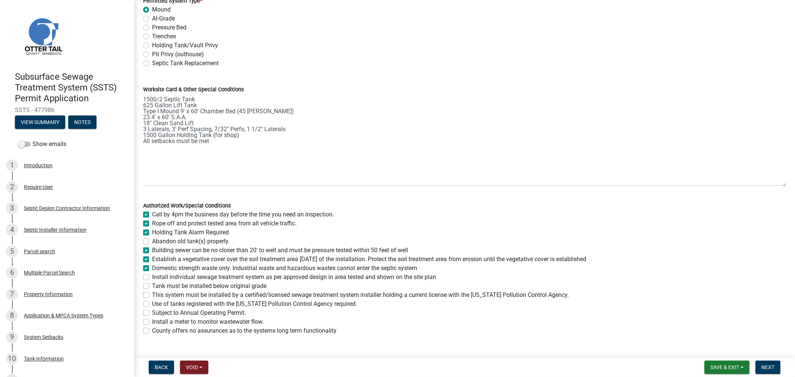
click at [152, 278] on label "Install individual sewage treatment system as per approved design in area teste…" at bounding box center [294, 277] width 284 height 9
click at [152, 278] on input "Install individual sewage treatment system as per approved design in area teste…" at bounding box center [154, 275] width 5 height 5
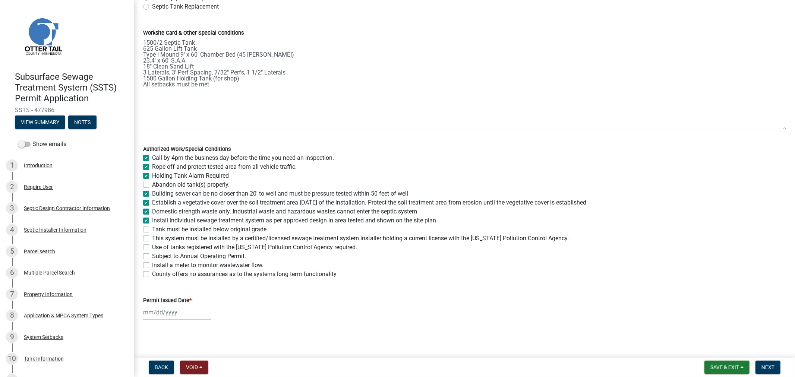
scroll to position [112, 0]
click at [149, 229] on div "Tank must be installed below original grade" at bounding box center [464, 228] width 643 height 9
click at [152, 237] on label "This system must be installed by a certified/licensed sewage treatment system i…" at bounding box center [360, 237] width 417 height 9
click at [152, 237] on input "This system must be installed by a certified/licensed sewage treatment system i…" at bounding box center [154, 235] width 5 height 5
click at [152, 229] on label "Tank must be installed below original grade" at bounding box center [209, 228] width 114 height 9
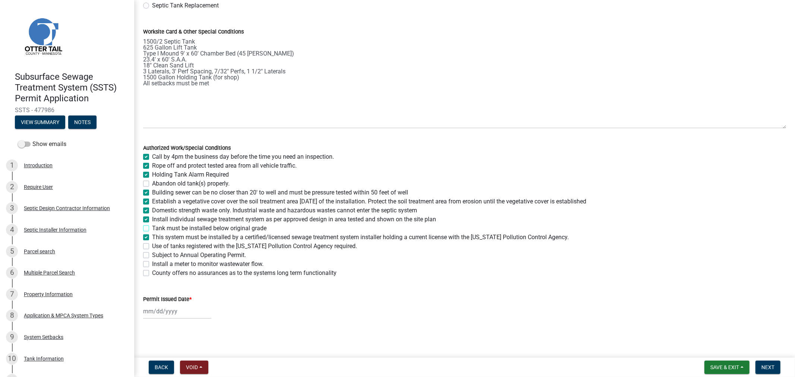
click at [152, 229] on input "Tank must be installed below original grade" at bounding box center [154, 226] width 5 height 5
click at [152, 245] on label "Use of tanks registered with the [US_STATE] Pollution Control Agency required." at bounding box center [254, 246] width 205 height 9
click at [152, 245] on input "Use of tanks registered with the [US_STATE] Pollution Control Agency required." at bounding box center [154, 244] width 5 height 5
click at [153, 308] on div at bounding box center [177, 311] width 68 height 15
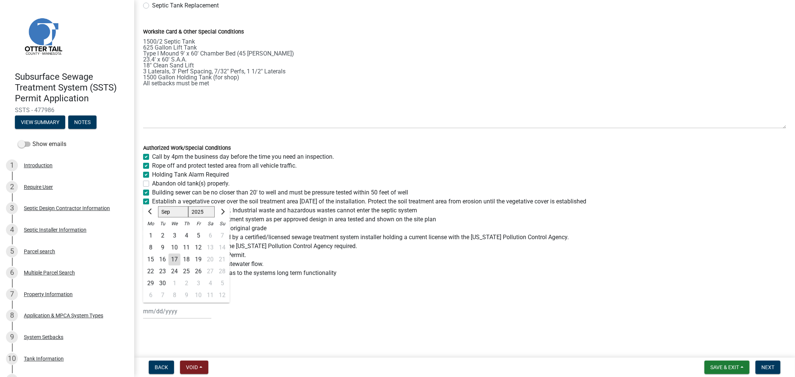
click at [175, 258] on div "17" at bounding box center [174, 260] width 12 height 12
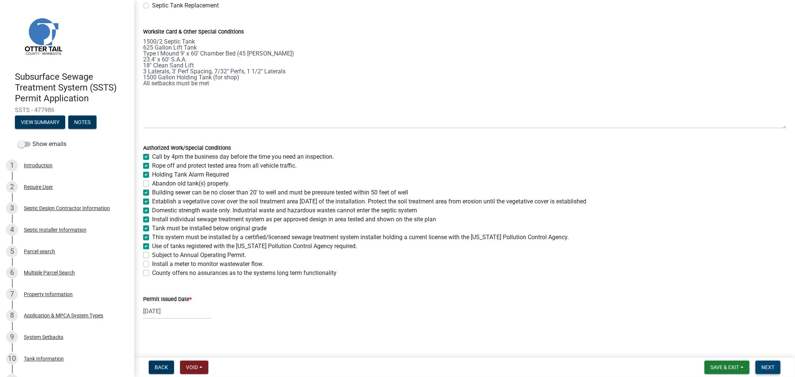
click at [765, 369] on span "Next" at bounding box center [768, 368] width 13 height 6
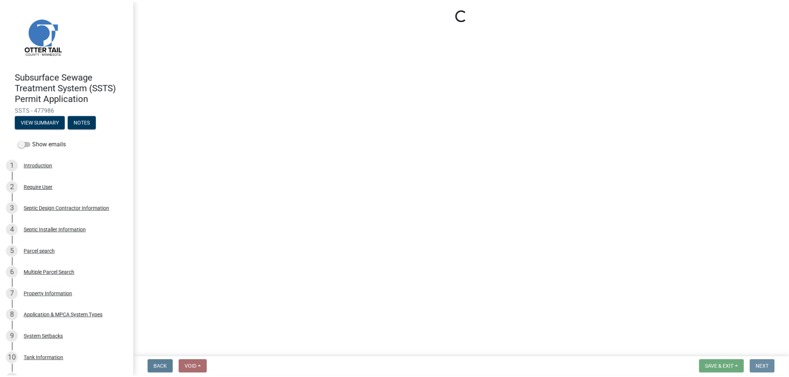
scroll to position [0, 0]
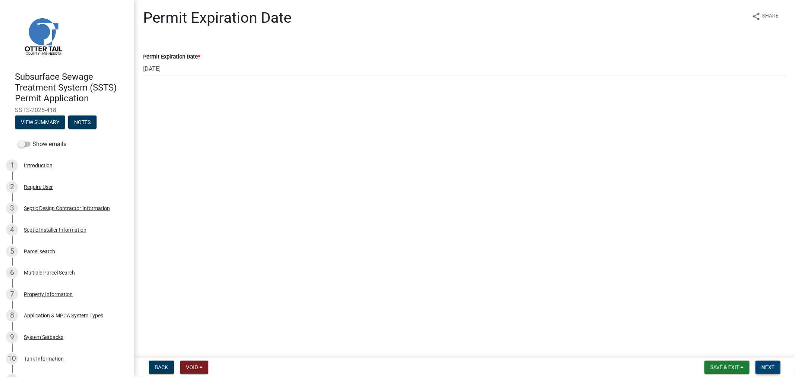
click at [771, 369] on span "Next" at bounding box center [768, 368] width 13 height 6
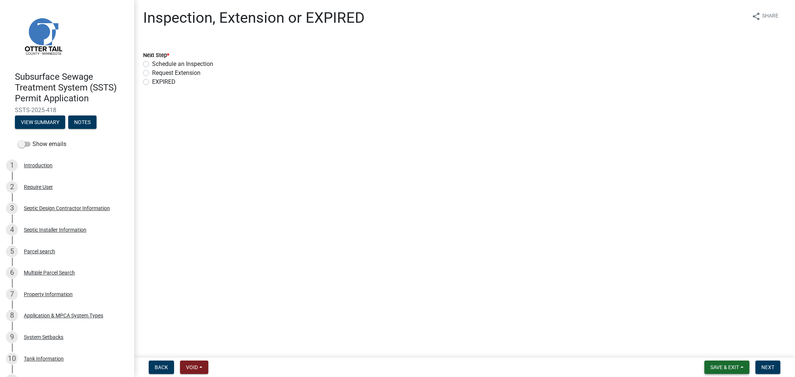
click at [719, 369] on span "Save & Exit" at bounding box center [725, 368] width 29 height 6
click at [725, 351] on button "Save & Exit" at bounding box center [720, 348] width 60 height 18
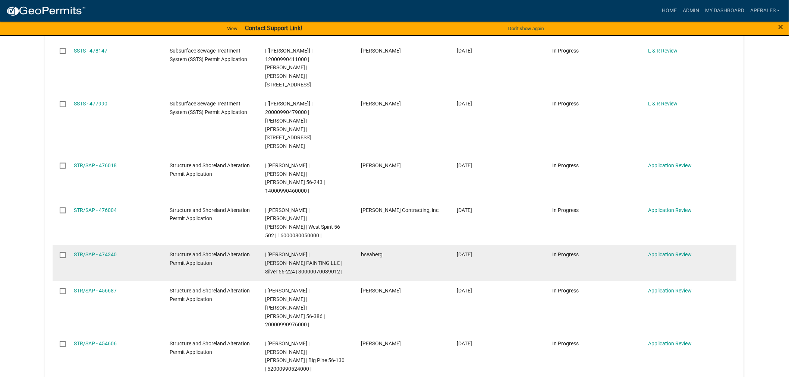
scroll to position [248, 0]
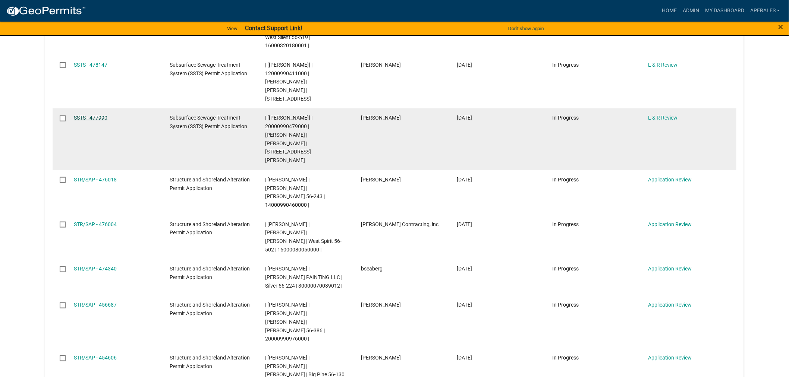
click at [95, 115] on link "SSTS - 477990" at bounding box center [91, 118] width 34 height 6
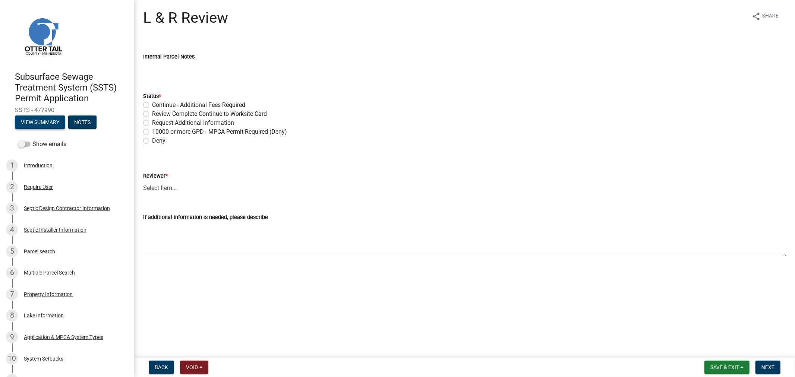
click at [59, 126] on button "View Summary" at bounding box center [40, 122] width 50 height 13
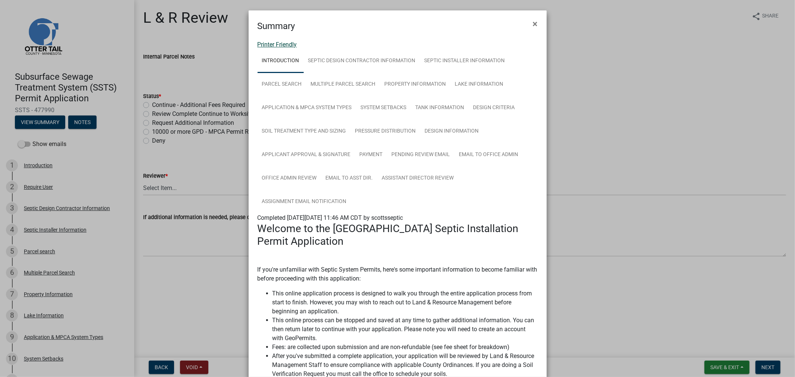
click at [259, 47] on link "Printer Friendly" at bounding box center [278, 44] width 40 height 7
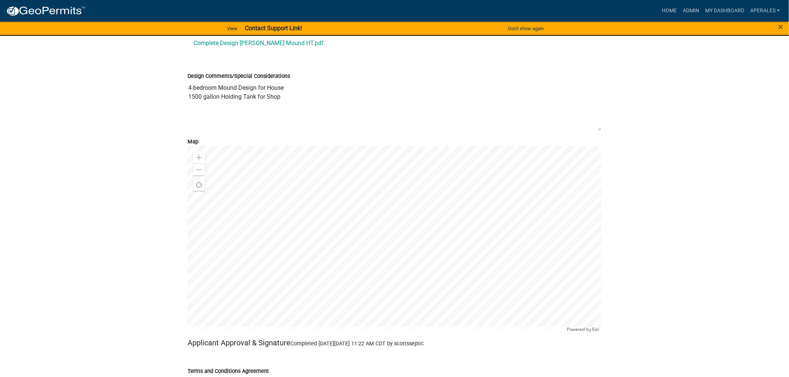
scroll to position [3728, 0]
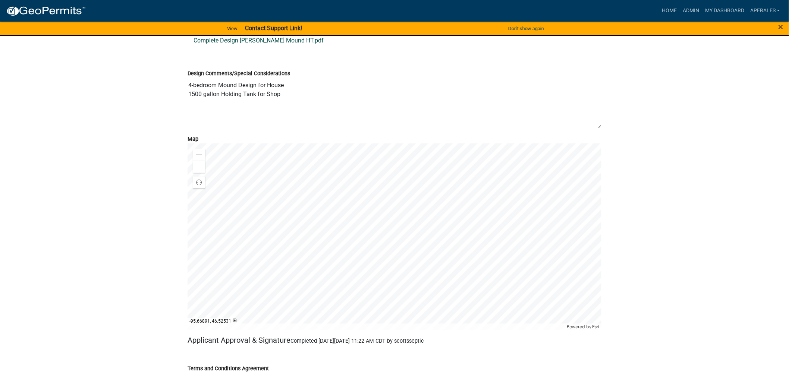
click at [232, 50] on link "Complete Design Thiel Mound HT.pdf" at bounding box center [395, 41] width 414 height 18
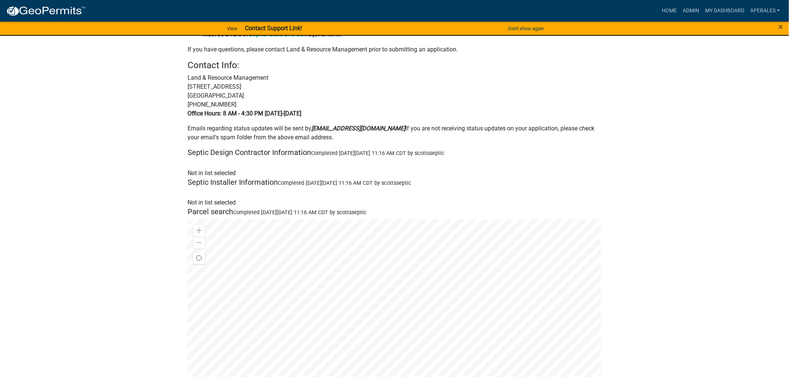
scroll to position [0, 0]
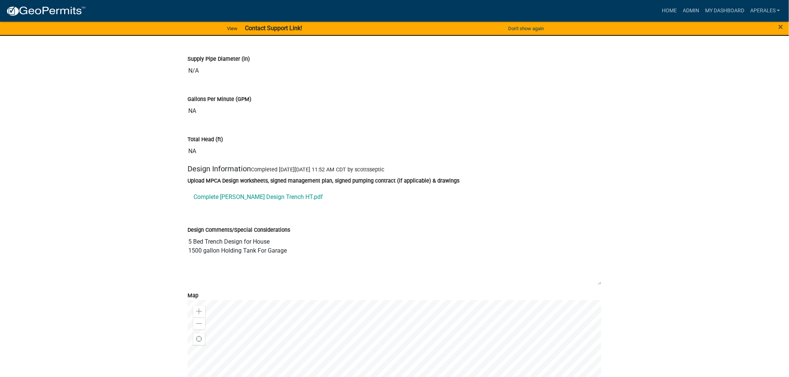
scroll to position [4017, 0]
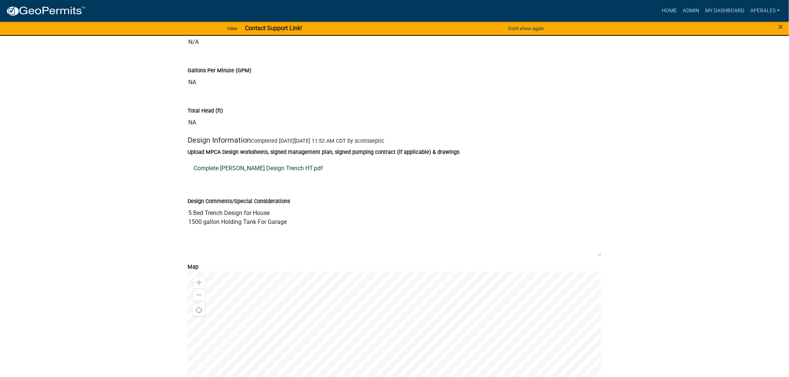
click at [261, 178] on link "Complete [PERSON_NAME] Design Trench HT.pdf" at bounding box center [395, 169] width 414 height 18
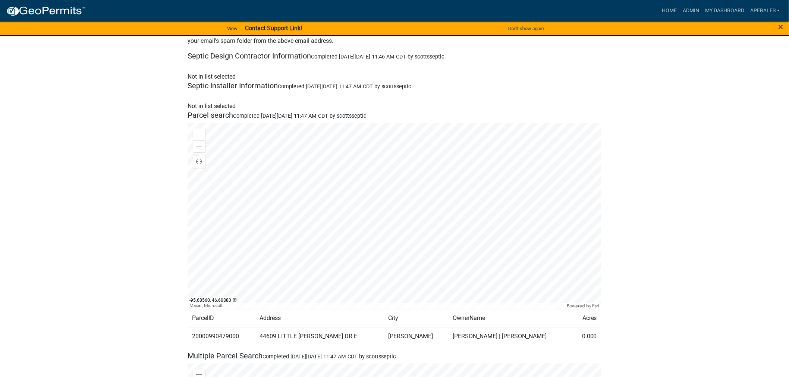
scroll to position [0, 0]
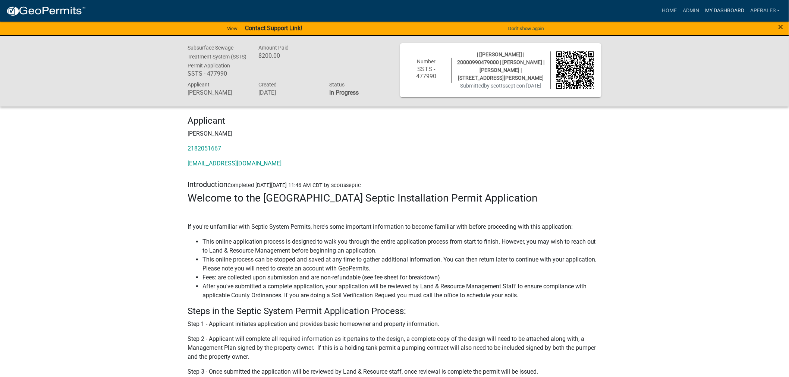
click at [714, 4] on link "My Dashboard" at bounding box center [724, 11] width 45 height 14
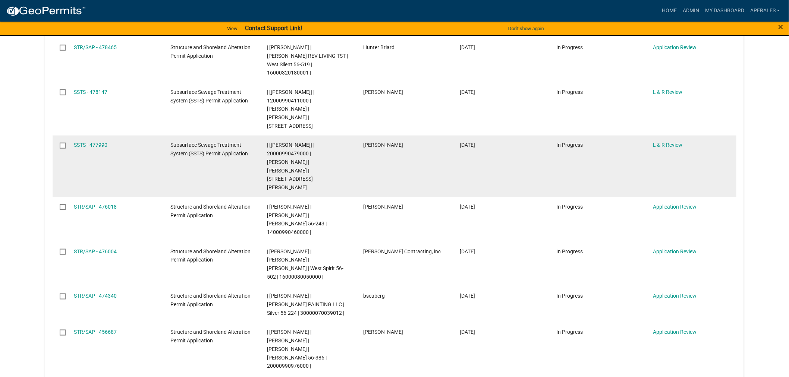
scroll to position [207, 0]
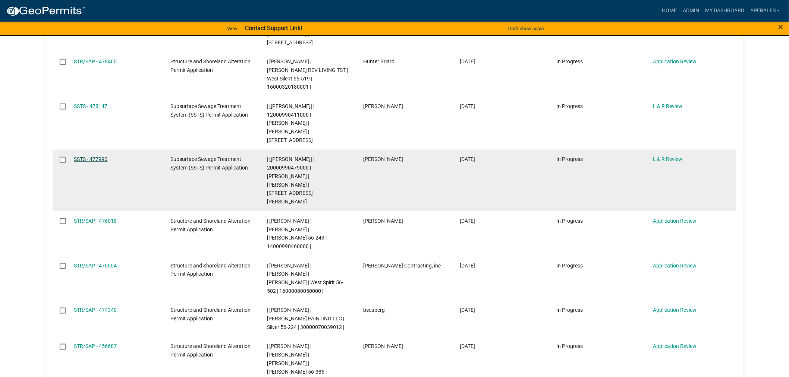
click at [86, 156] on link "SSTS - 477990" at bounding box center [91, 159] width 34 height 6
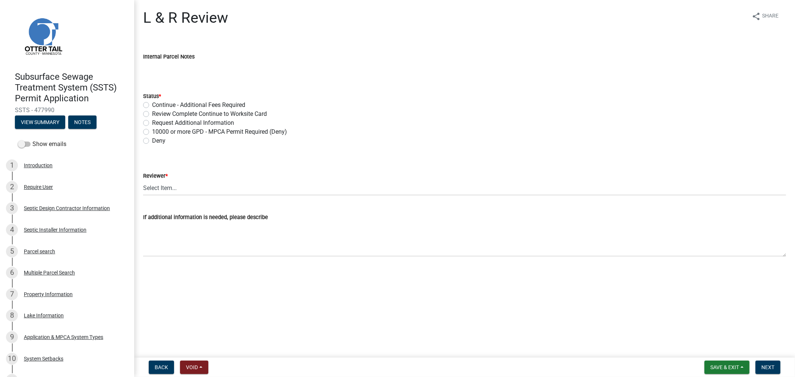
click at [152, 106] on label "Continue - Additional Fees Required" at bounding box center [198, 105] width 93 height 9
click at [152, 105] on input "Continue - Additional Fees Required" at bounding box center [154, 103] width 5 height 5
radio input "true"
click at [152, 116] on label "Review Complete Continue to Worksite Card" at bounding box center [209, 114] width 115 height 9
click at [152, 114] on input "Review Complete Continue to Worksite Card" at bounding box center [154, 112] width 5 height 5
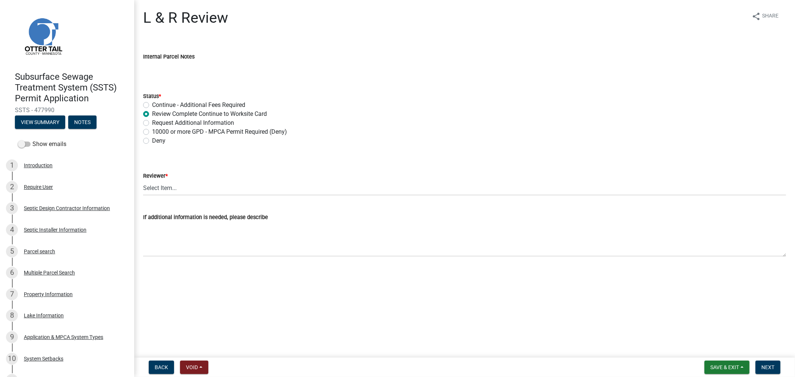
radio input "true"
click at [173, 191] on select "Select Item... [PERSON_NAME] [PERSON_NAME] [PERSON_NAME] [PERSON_NAME] [PERSON_…" at bounding box center [464, 187] width 643 height 15
click at [143, 180] on select "Select Item... [PERSON_NAME] [PERSON_NAME] [PERSON_NAME] [PERSON_NAME] [PERSON_…" at bounding box center [464, 187] width 643 height 15
select select "9c3b6904-81c6-453c-afae-16c55a593472"
click at [775, 368] on button "Next" at bounding box center [768, 367] width 25 height 13
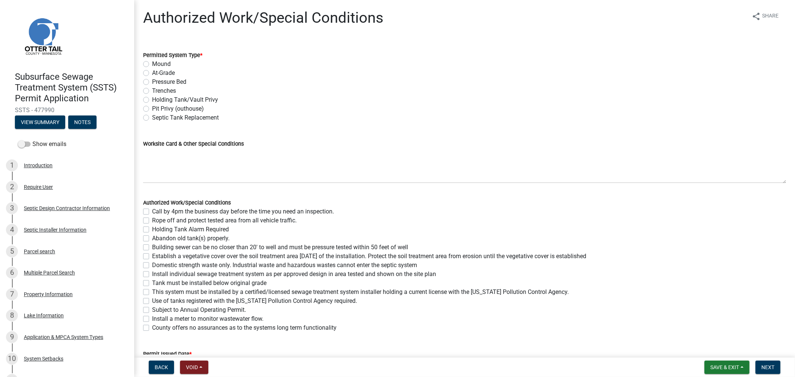
click at [152, 91] on label "Trenches" at bounding box center [164, 90] width 24 height 9
click at [152, 91] on input "Trenches" at bounding box center [154, 88] width 5 height 5
radio input "true"
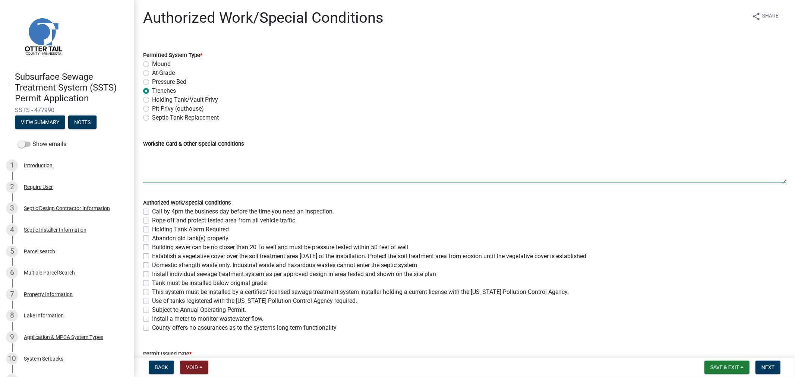
click at [180, 158] on textarea "Worksite Card & Other Special Conditions" at bounding box center [464, 165] width 643 height 35
type textarea "2250/2 Septic Tank Type I Gravity Trenches 42 [PERSON_NAME] broken into 15% inc…"
click at [152, 211] on label "Call by 4pm the business day before the time you need an inspection." at bounding box center [243, 211] width 182 height 9
click at [152, 211] on input "Call by 4pm the business day before the time you need an inspection." at bounding box center [154, 209] width 5 height 5
checkbox input "true"
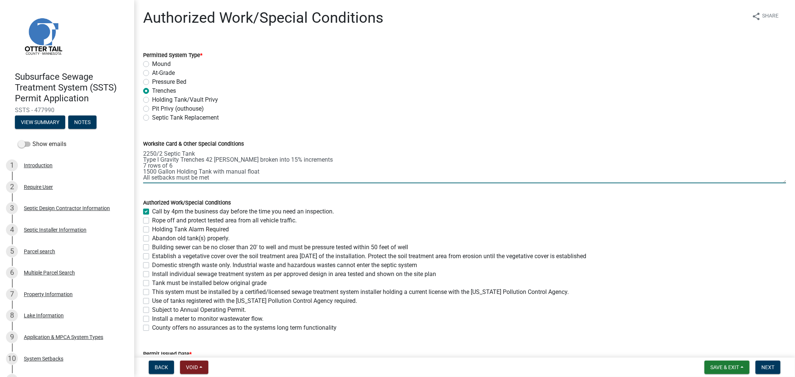
checkbox input "false"
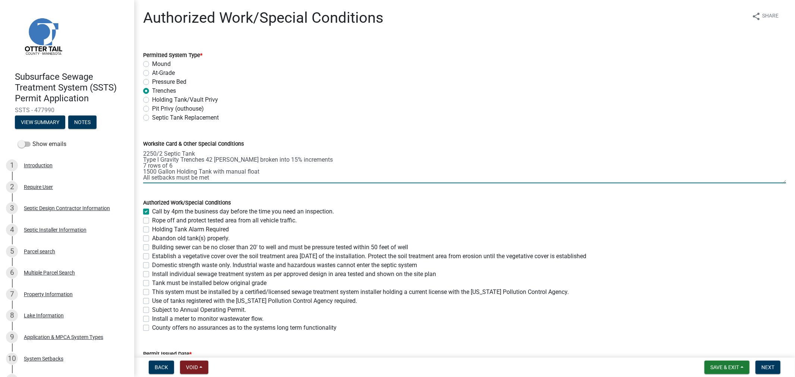
checkbox input "false"
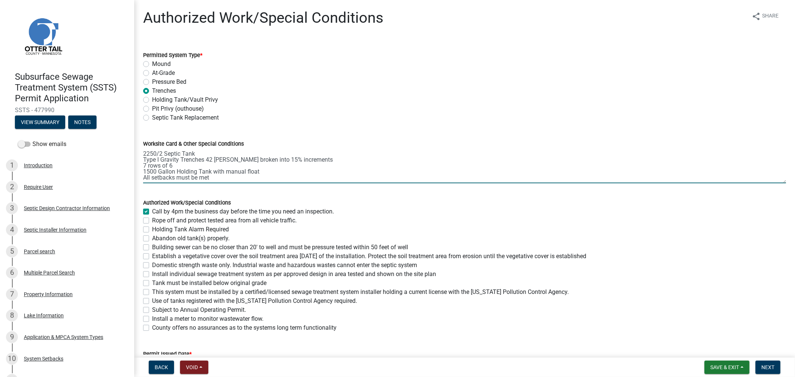
checkbox input "false"
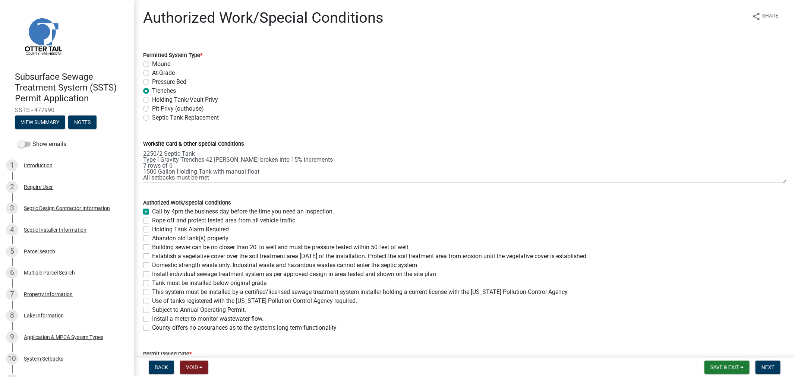
click at [152, 222] on label "Rope off and protect tested area from all vehicle traffic." at bounding box center [224, 220] width 145 height 9
click at [152, 221] on input "Rope off and protect tested area from all vehicle traffic." at bounding box center [154, 218] width 5 height 5
checkbox input "true"
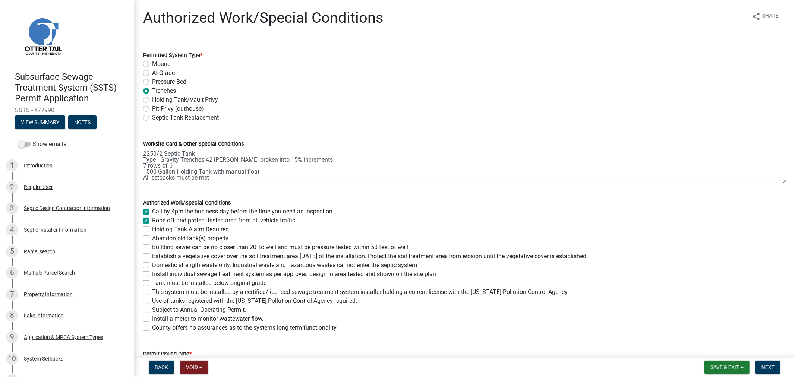
checkbox input "false"
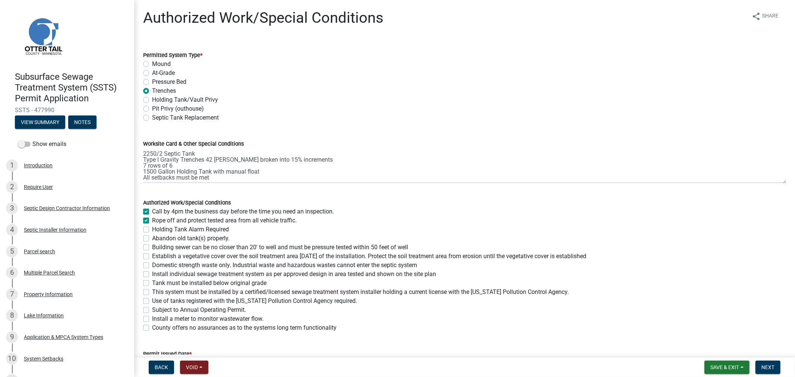
checkbox input "false"
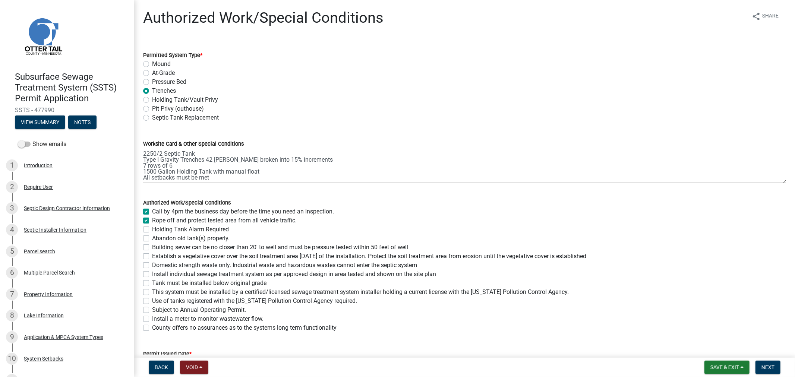
checkbox input "false"
click at [152, 229] on label "Holding Tank Alarm Required" at bounding box center [190, 229] width 77 height 9
click at [152, 229] on input "Holding Tank Alarm Required" at bounding box center [154, 227] width 5 height 5
checkbox input "true"
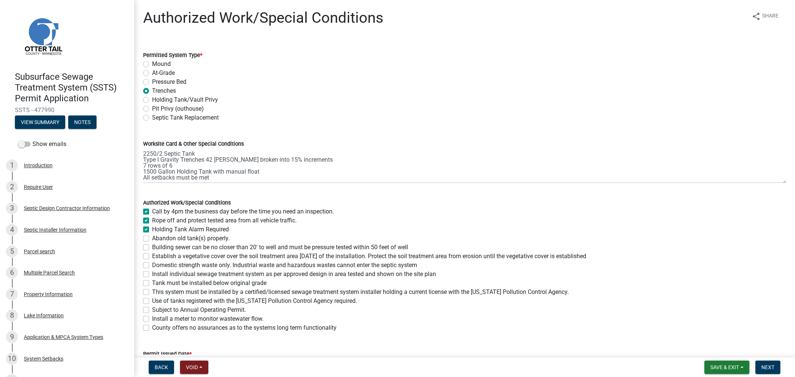
checkbox input "true"
checkbox input "false"
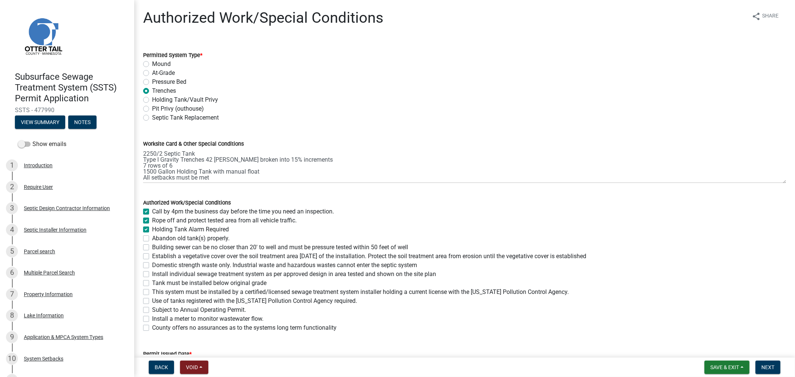
checkbox input "false"
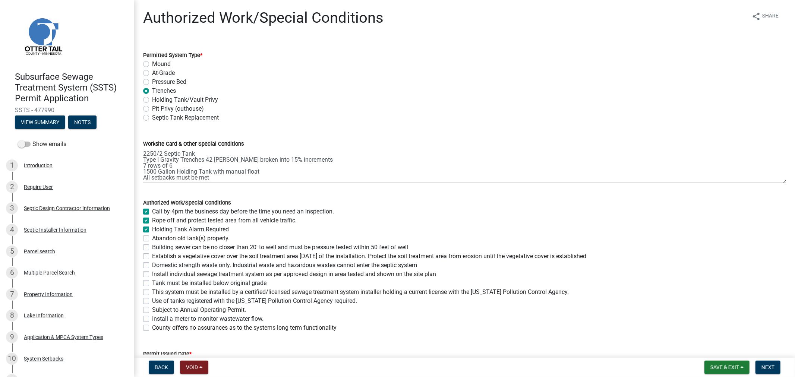
checkbox input "false"
click at [152, 239] on label "Abandon old tank(s) properly." at bounding box center [191, 238] width 78 height 9
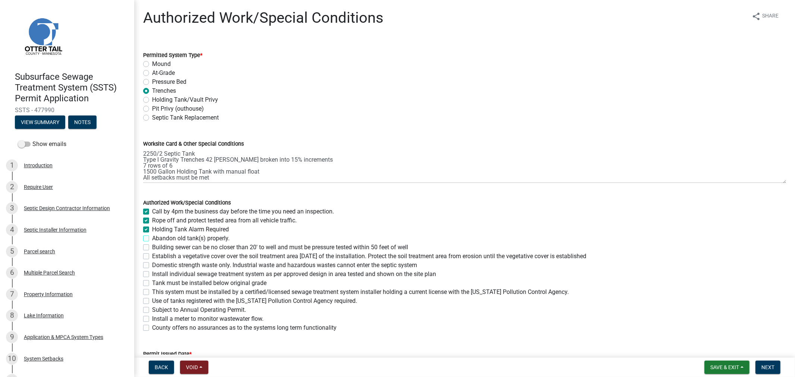
click at [152, 239] on input "Abandon old tank(s) properly." at bounding box center [154, 236] width 5 height 5
checkbox input "true"
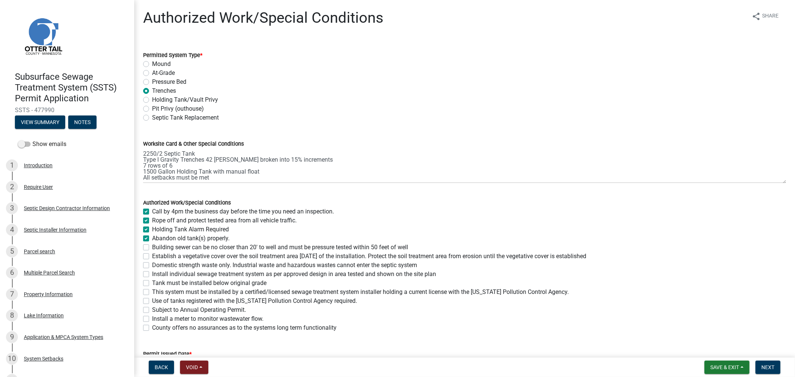
checkbox input "true"
checkbox input "false"
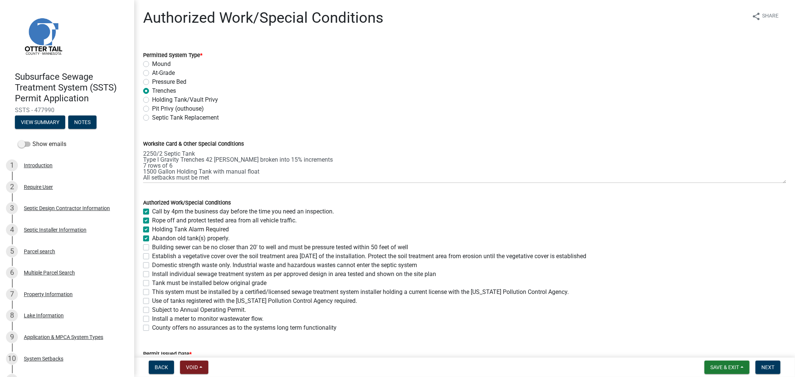
checkbox input "false"
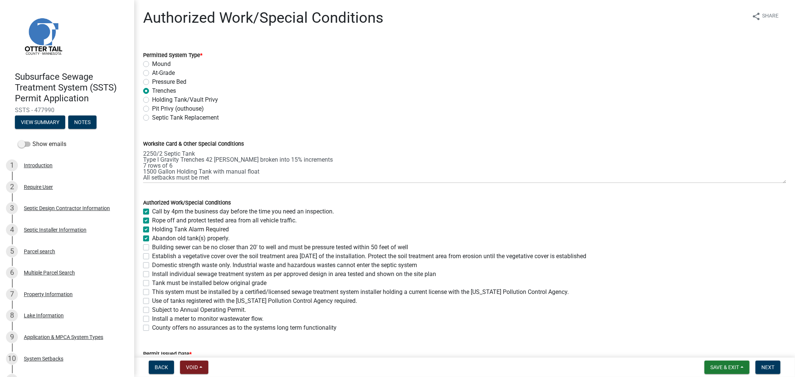
checkbox input "false"
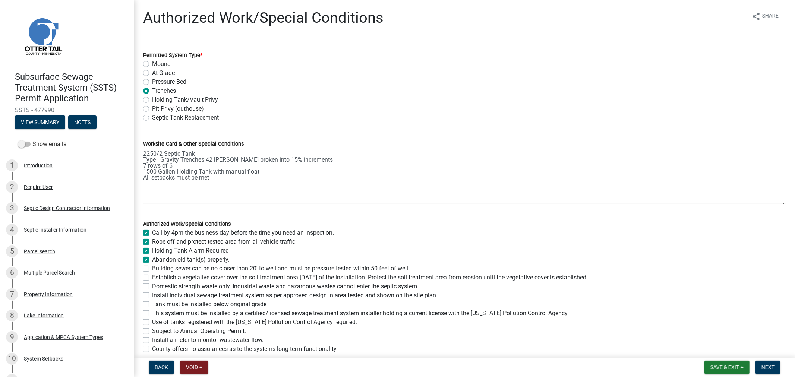
drag, startPoint x: 778, startPoint y: 181, endPoint x: 782, endPoint y: 203, distance: 22.0
click at [782, 203] on div "Worksite Card & Other Special Conditions 2250/2 Septic Tank Type I Gravity Tren…" at bounding box center [465, 167] width 654 height 76
click at [152, 269] on label "Building sewer can be no closer than 20' to well and must be pressure tested wi…" at bounding box center [280, 268] width 256 height 9
click at [152, 269] on input "Building sewer can be no closer than 20' to well and must be pressure tested wi…" at bounding box center [154, 266] width 5 height 5
checkbox input "true"
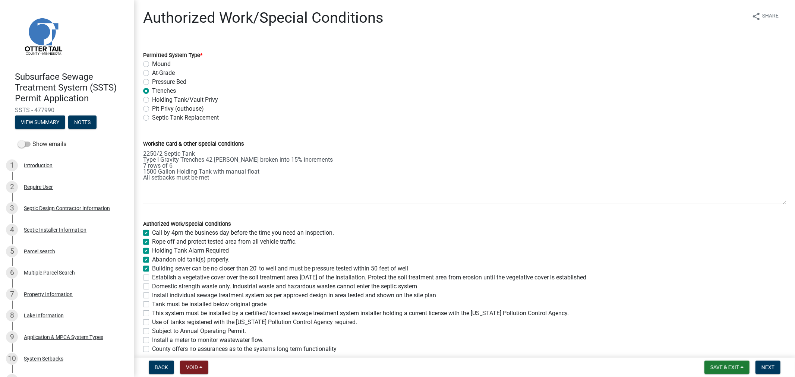
checkbox input "true"
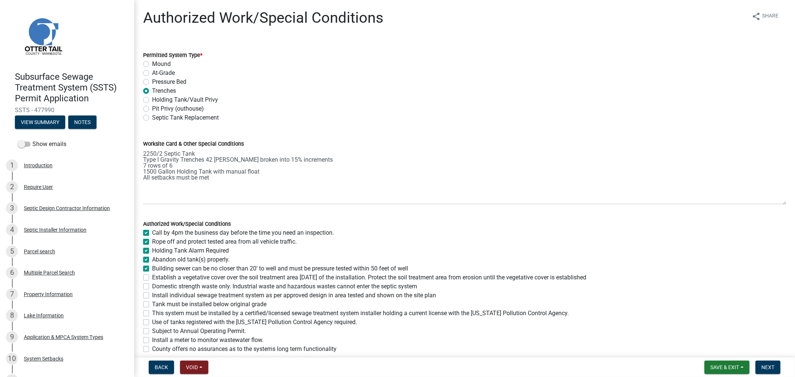
checkbox input "false"
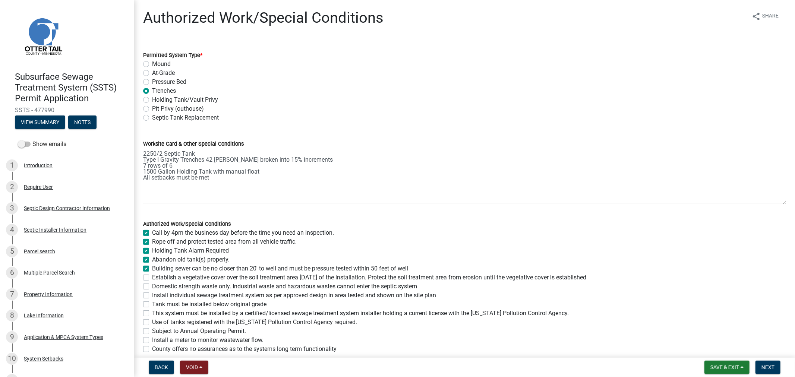
checkbox input "false"
click at [152, 278] on label "Establish a vegetative cover over the soil treatment area [DATE] of the install…" at bounding box center [369, 277] width 434 height 9
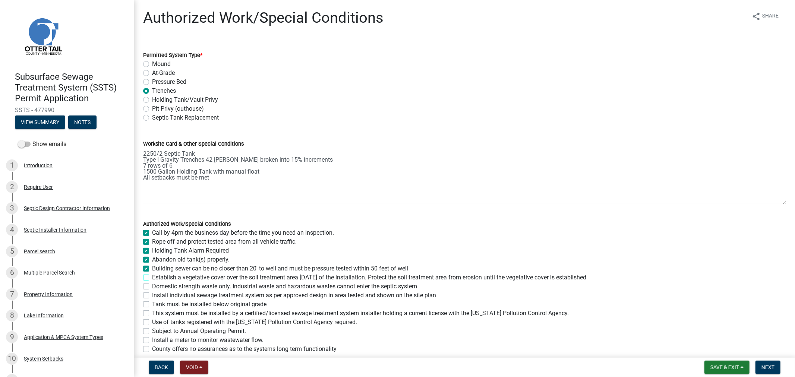
click at [152, 278] on input "Establish a vegetative cover over the soil treatment area [DATE] of the install…" at bounding box center [154, 275] width 5 height 5
checkbox input "true"
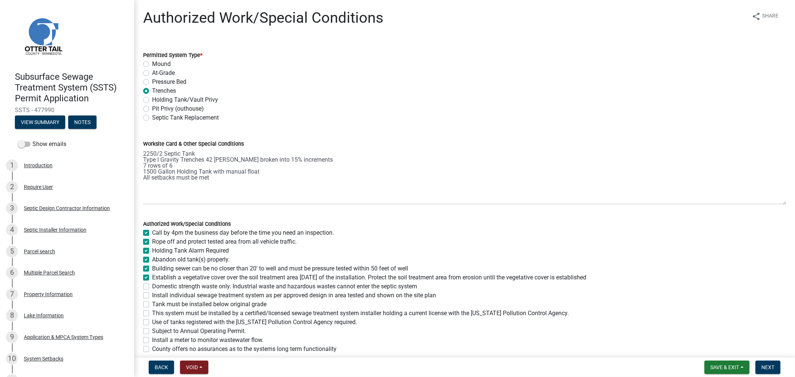
checkbox input "true"
checkbox input "false"
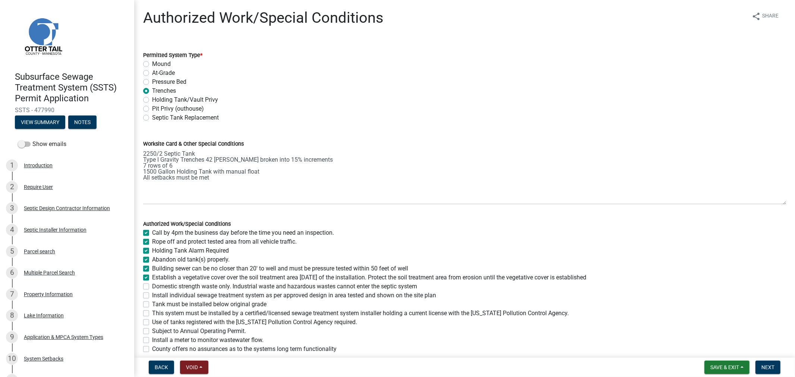
checkbox input "false"
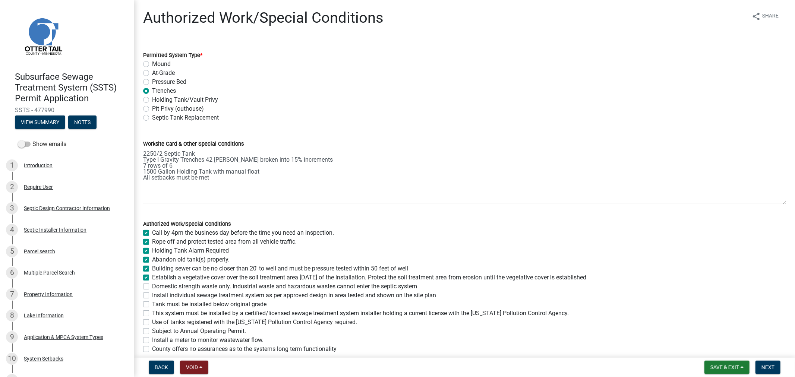
checkbox input "false"
click at [152, 286] on label "Domestic strength waste only. Industrial waste and hazardous wastes cannot ente…" at bounding box center [284, 286] width 265 height 9
click at [152, 286] on input "Domestic strength waste only. Industrial waste and hazardous wastes cannot ente…" at bounding box center [154, 284] width 5 height 5
checkbox input "true"
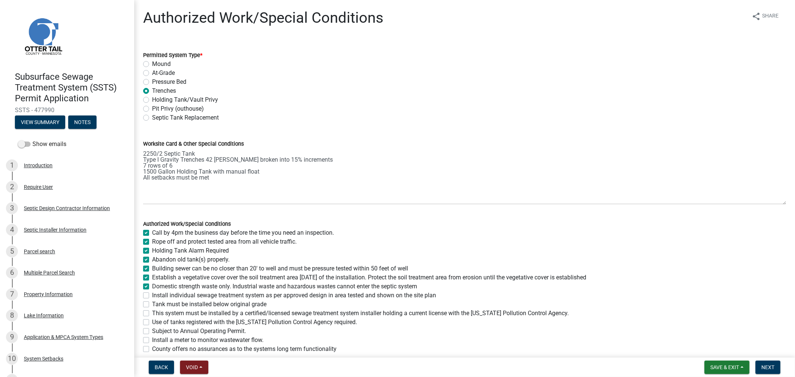
checkbox input "true"
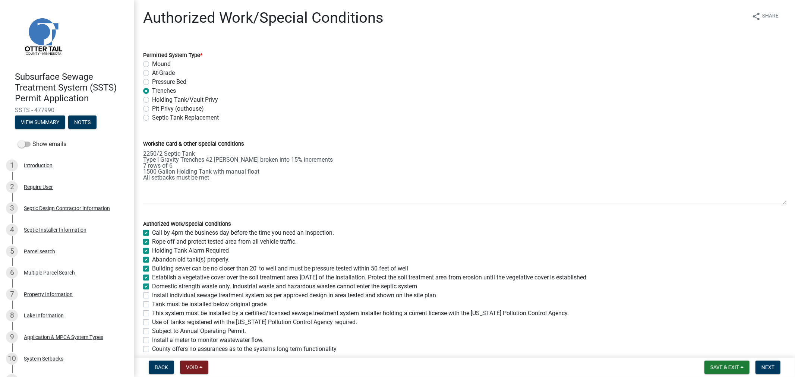
checkbox input "true"
checkbox input "false"
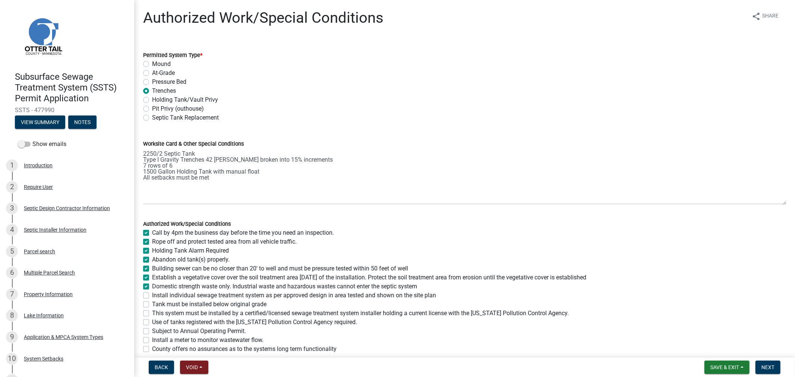
checkbox input "false"
click at [152, 295] on label "Install individual sewage treatment system as per approved design in area teste…" at bounding box center [294, 295] width 284 height 9
click at [152, 295] on input "Install individual sewage treatment system as per approved design in area teste…" at bounding box center [154, 293] width 5 height 5
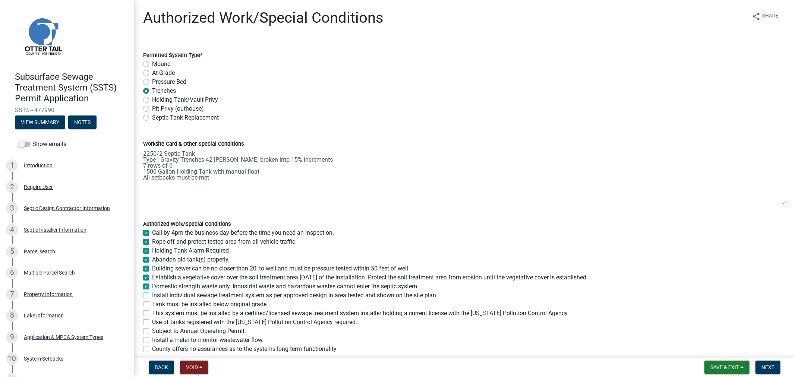
checkbox input "true"
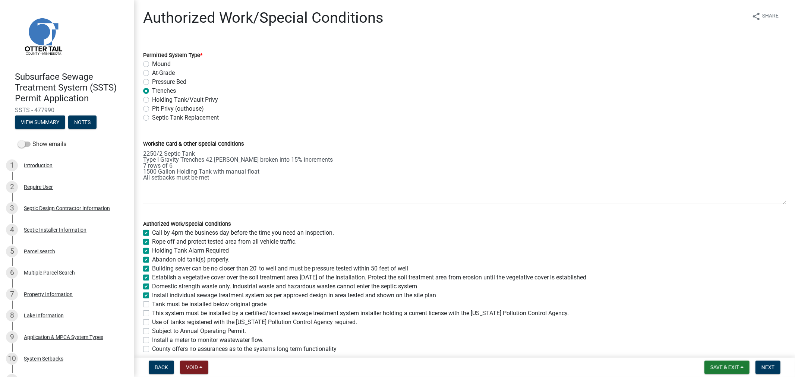
checkbox input "true"
checkbox input "false"
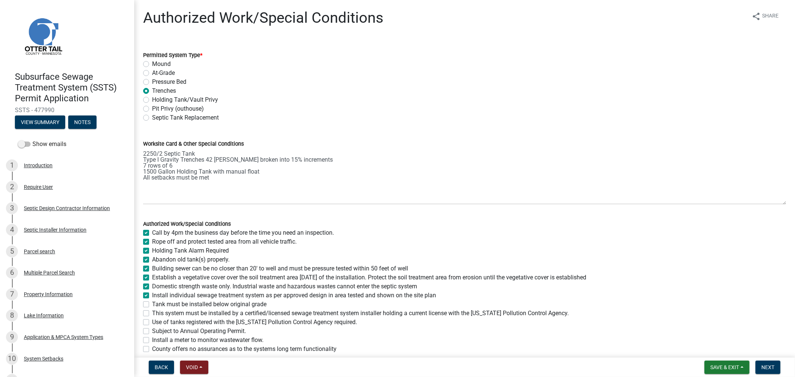
checkbox input "false"
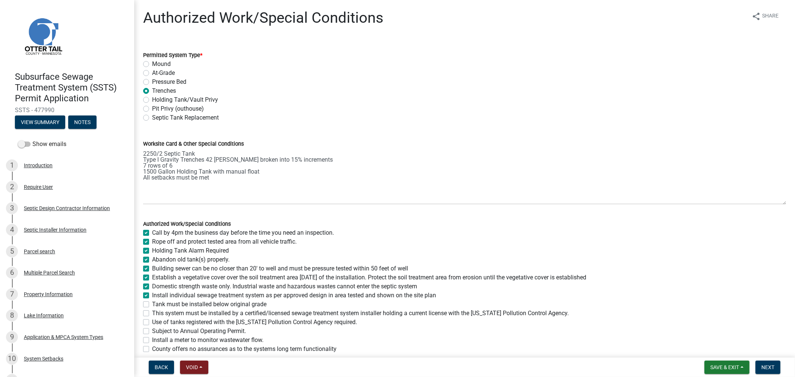
click at [152, 304] on label "Tank must be installed below original grade" at bounding box center [209, 304] width 114 height 9
click at [152, 304] on input "Tank must be installed below original grade" at bounding box center [154, 302] width 5 height 5
checkbox input "true"
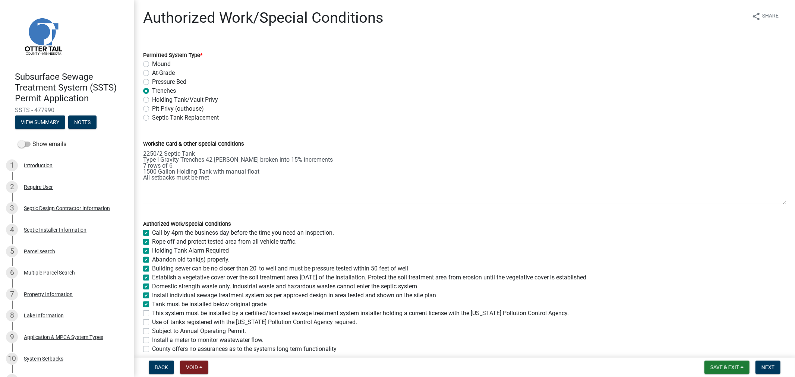
checkbox input "true"
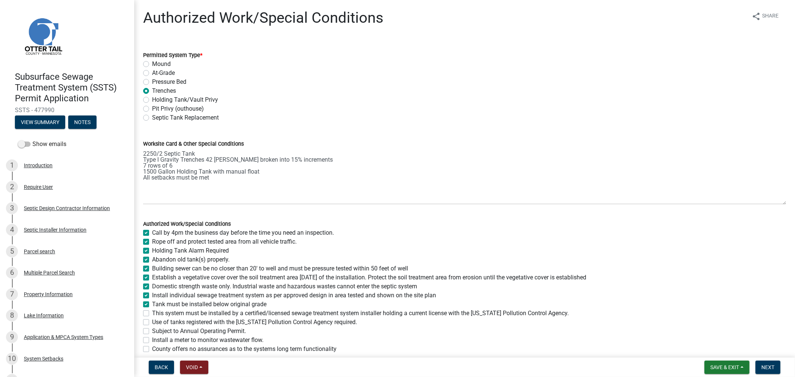
checkbox input "true"
checkbox input "false"
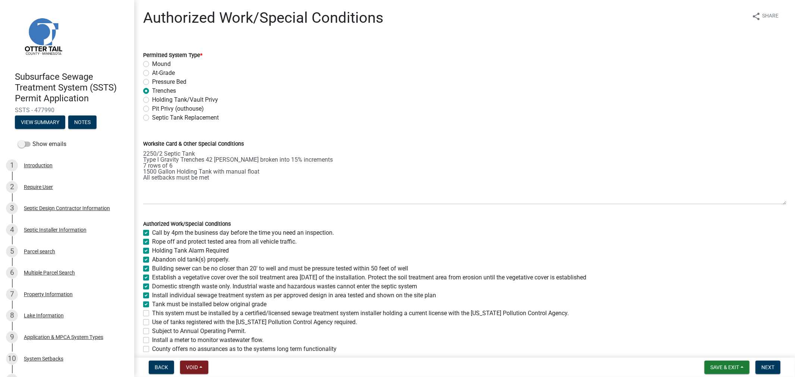
checkbox input "false"
click at [152, 315] on label "This system must be installed by a certified/licensed sewage treatment system i…" at bounding box center [360, 313] width 417 height 9
click at [152, 314] on input "This system must be installed by a certified/licensed sewage treatment system i…" at bounding box center [154, 311] width 5 height 5
checkbox input "true"
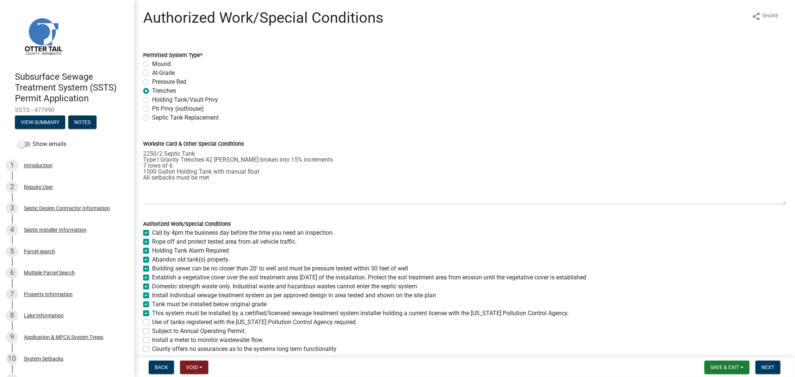
checkbox input "true"
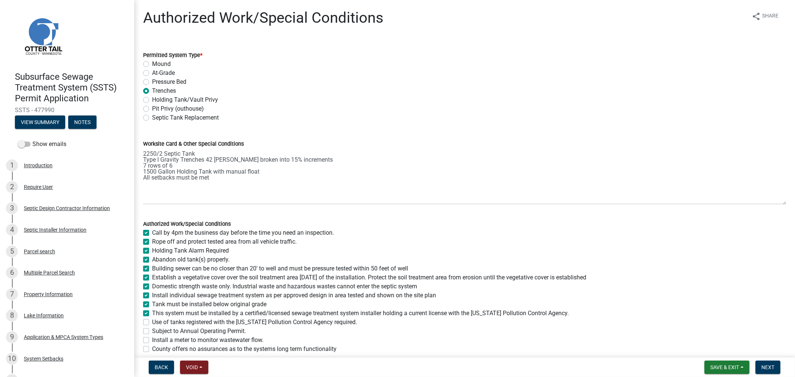
checkbox input "true"
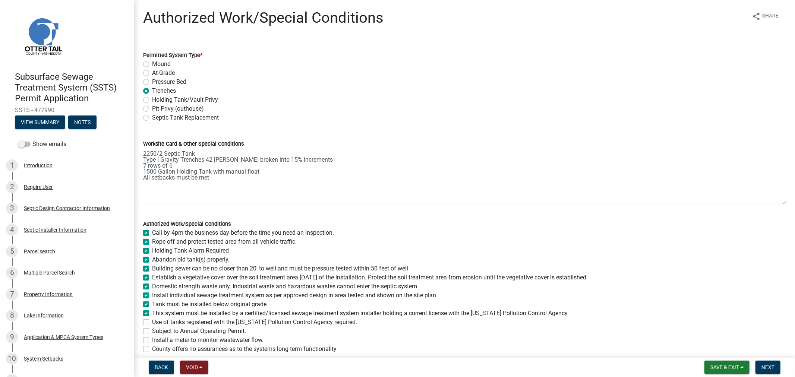
checkbox input "false"
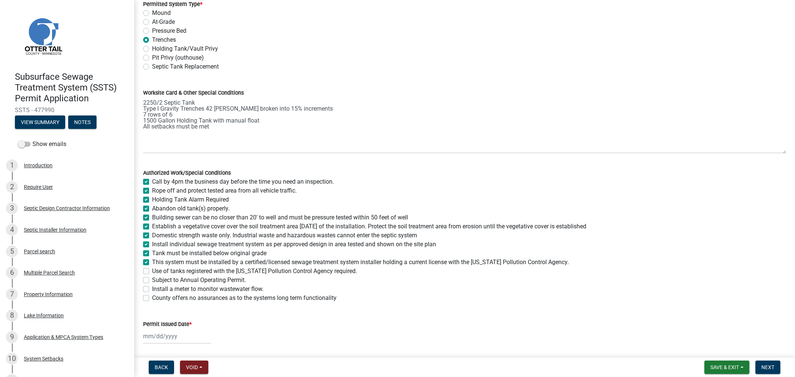
scroll to position [76, 0]
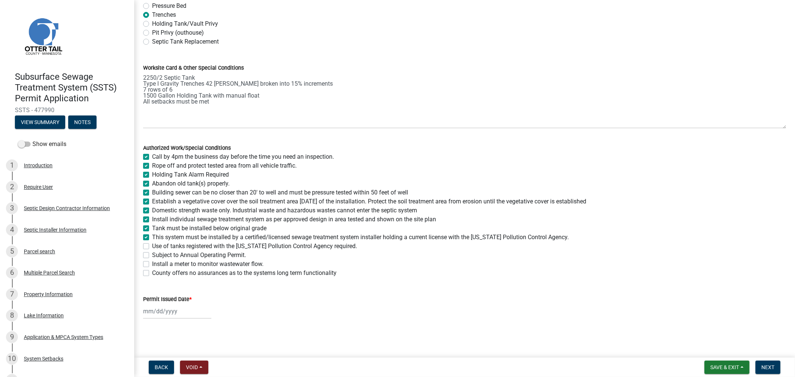
click at [152, 247] on label "Use of tanks registered with the [US_STATE] Pollution Control Agency required." at bounding box center [254, 246] width 205 height 9
click at [152, 247] on input "Use of tanks registered with the [US_STATE] Pollution Control Agency required." at bounding box center [154, 244] width 5 height 5
checkbox input "true"
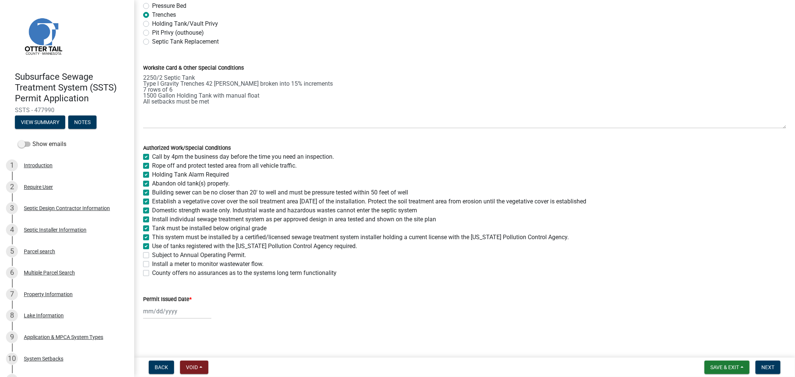
checkbox input "true"
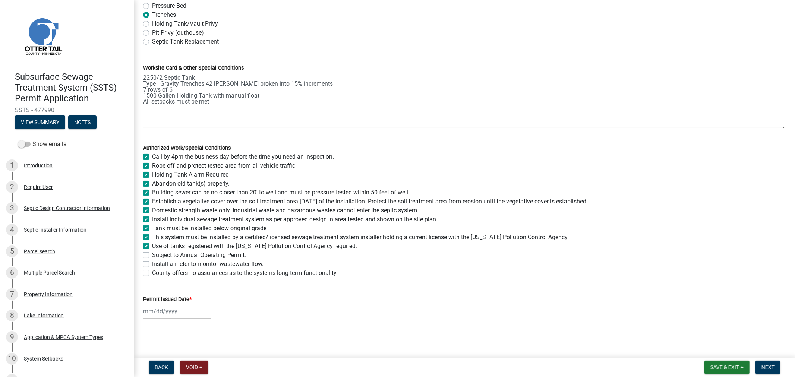
checkbox input "true"
checkbox input "false"
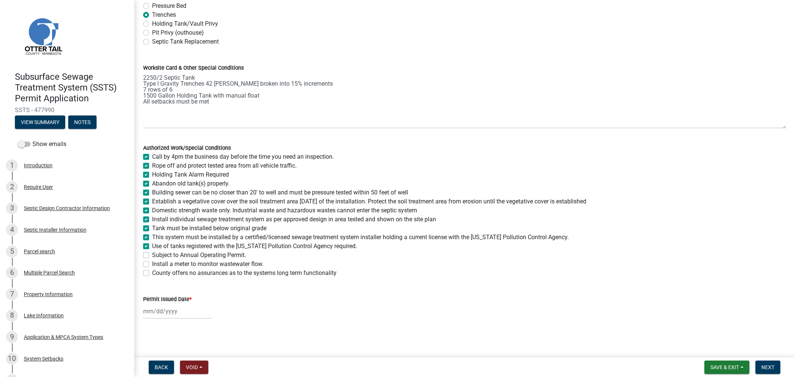
checkbox input "false"
click at [169, 306] on div at bounding box center [177, 311] width 68 height 15
select select "9"
select select "2025"
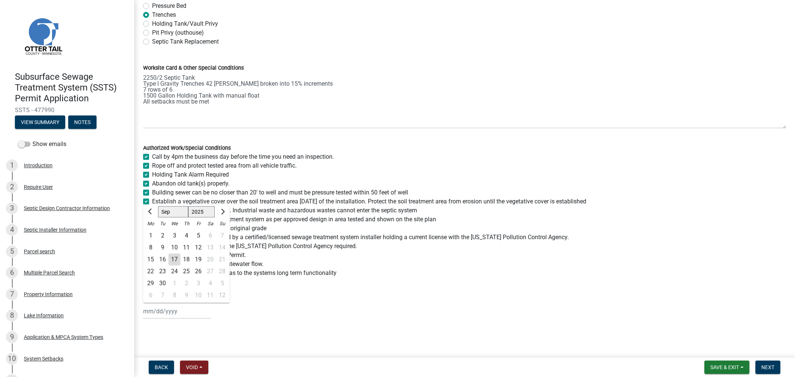
click at [174, 256] on div "17" at bounding box center [174, 260] width 12 height 12
type input "[DATE]"
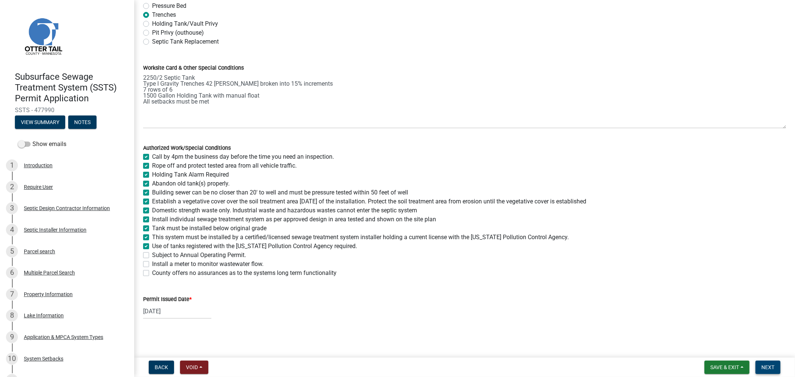
click at [760, 365] on button "Next" at bounding box center [768, 367] width 25 height 13
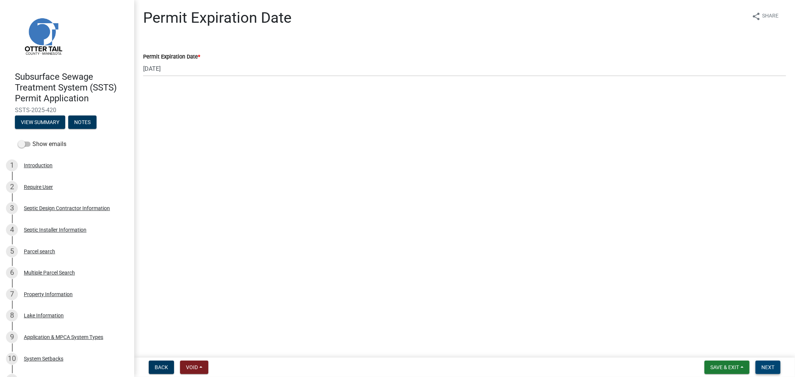
click at [767, 369] on span "Next" at bounding box center [768, 368] width 13 height 6
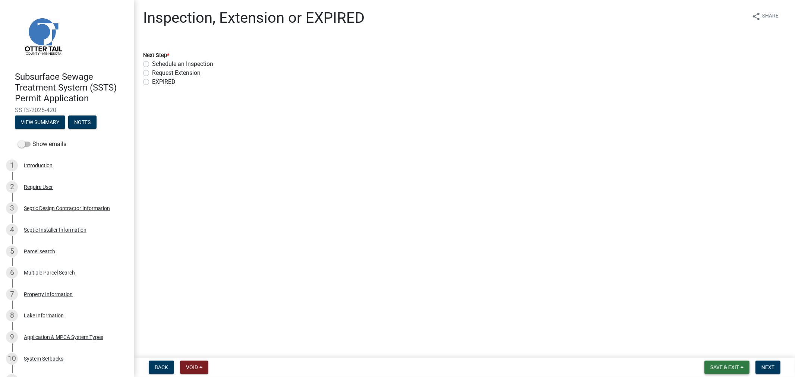
click at [728, 366] on span "Save & Exit" at bounding box center [725, 368] width 29 height 6
click at [724, 355] on button "Save & Exit" at bounding box center [720, 348] width 60 height 18
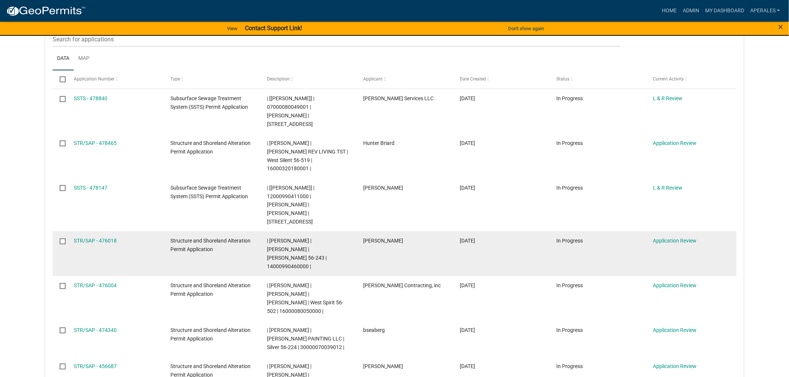
scroll to position [124, 0]
